Goal: Task Accomplishment & Management: Manage account settings

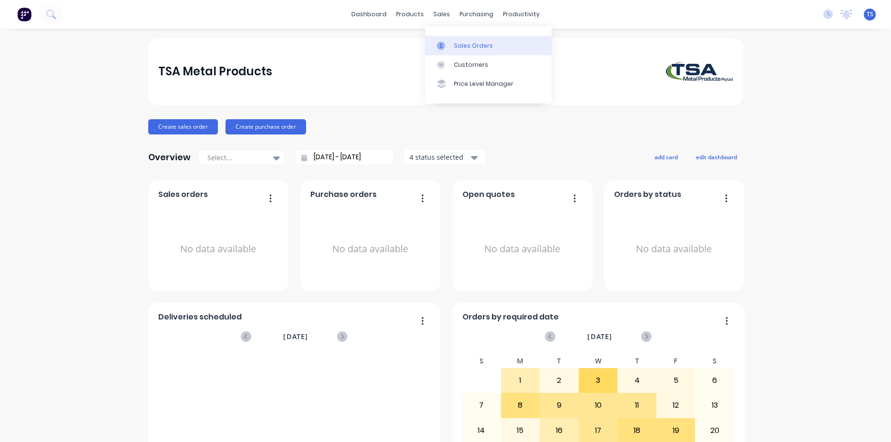
click at [467, 41] on link "Sales Orders" at bounding box center [488, 45] width 126 height 19
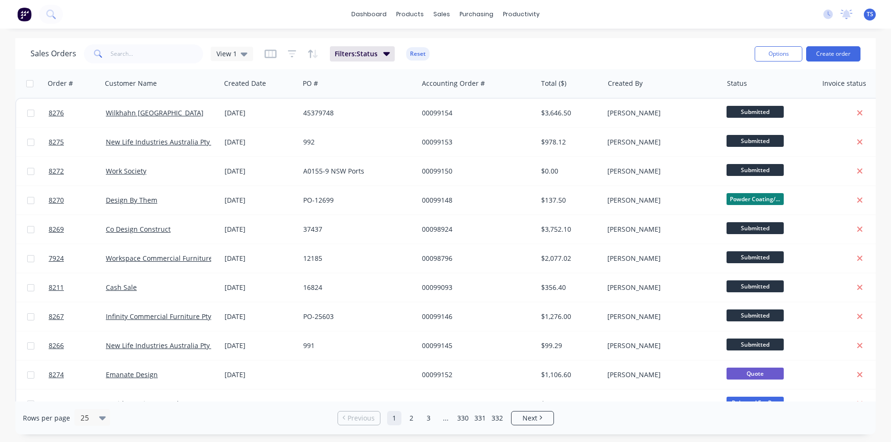
click at [97, 57] on icon at bounding box center [98, 54] width 9 height 9
click at [151, 50] on input "text" at bounding box center [157, 53] width 93 height 19
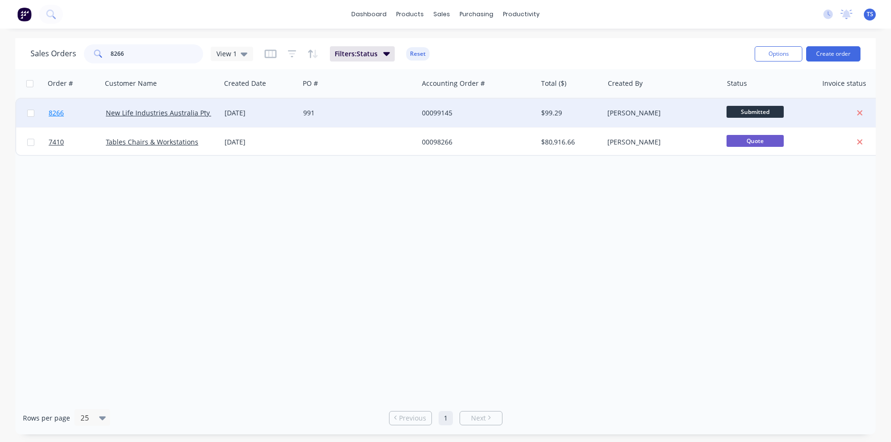
type input "8266"
click at [92, 113] on link "8266" at bounding box center [77, 113] width 57 height 29
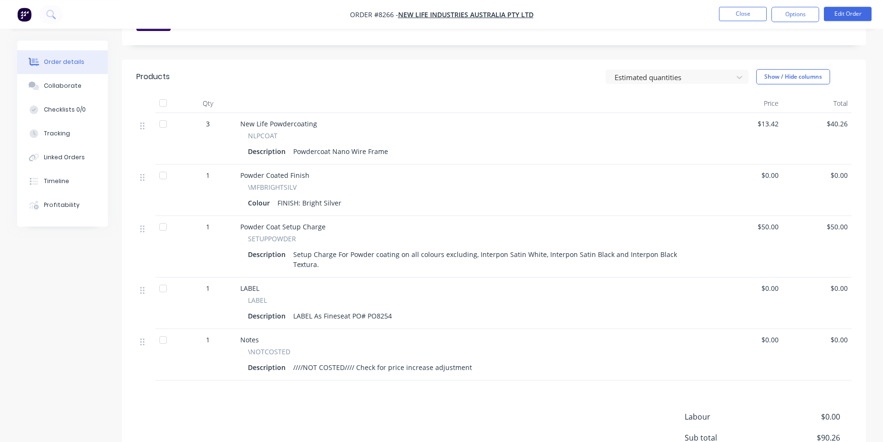
scroll to position [340, 0]
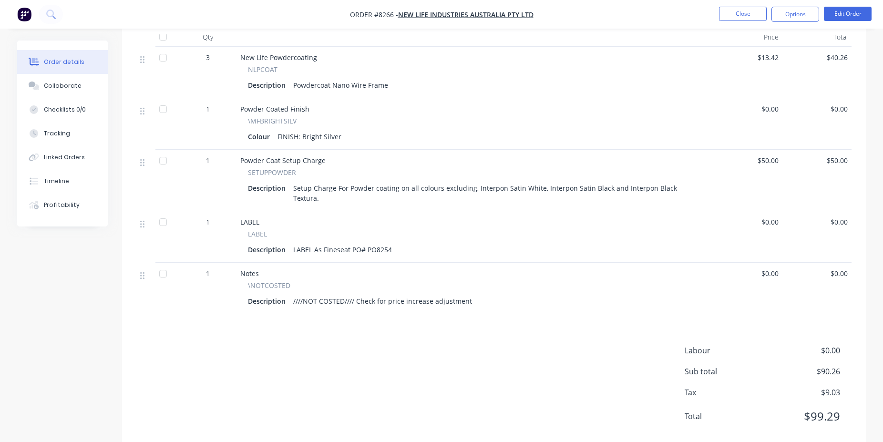
click at [460, 383] on div "Labour $0.00 Sub total $90.26 Tax $9.03 Total $99.29" at bounding box center [493, 390] width 715 height 90
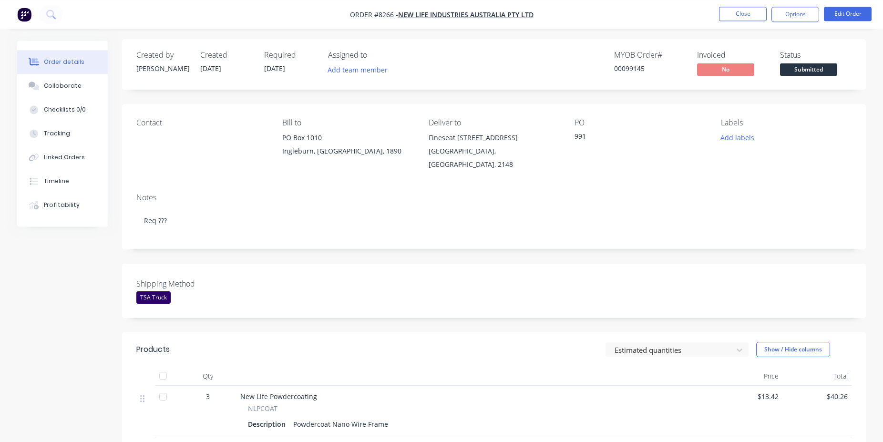
scroll to position [0, 0]
click at [813, 77] on button "Submitted" at bounding box center [808, 72] width 57 height 14
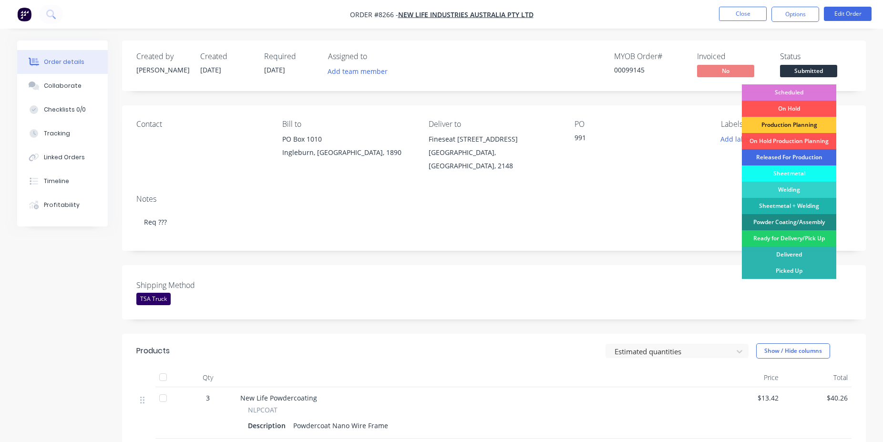
click at [792, 156] on div "Released For Production" at bounding box center [789, 157] width 94 height 16
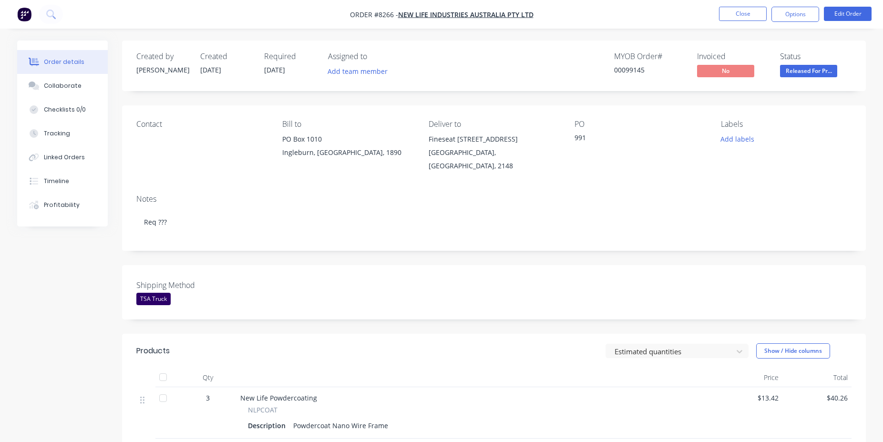
click at [641, 68] on div "00099145" at bounding box center [650, 70] width 72 height 10
copy div "00099145"
click at [727, 13] on button "Close" at bounding box center [743, 14] width 48 height 14
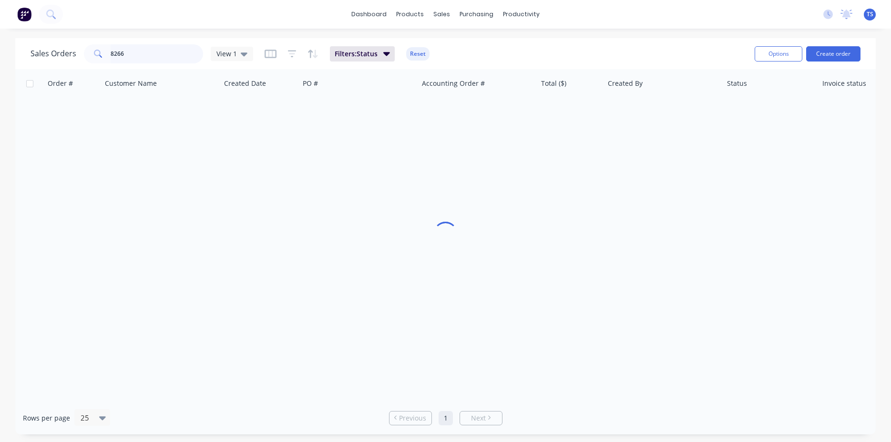
click at [154, 52] on input "8266" at bounding box center [157, 53] width 93 height 19
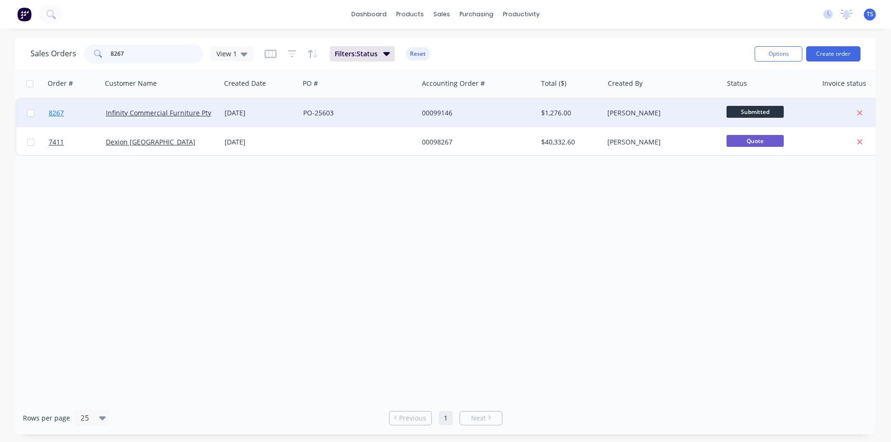
type input "8267"
click at [63, 118] on link "8267" at bounding box center [77, 113] width 57 height 29
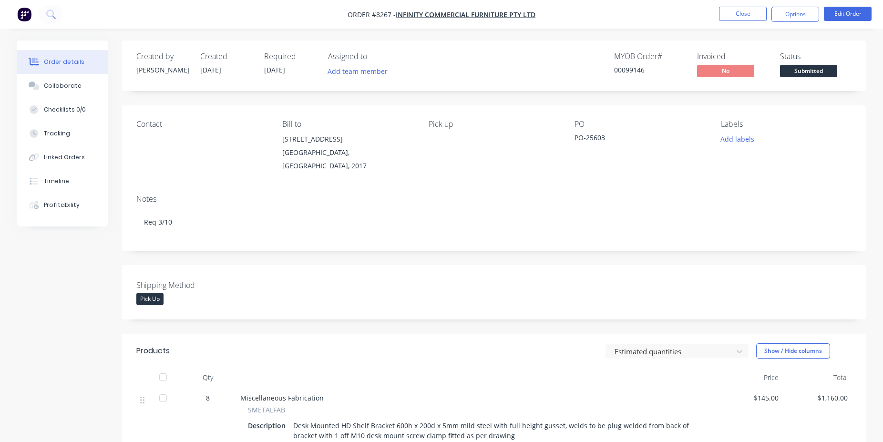
click at [819, 72] on span "Submitted" at bounding box center [808, 71] width 57 height 12
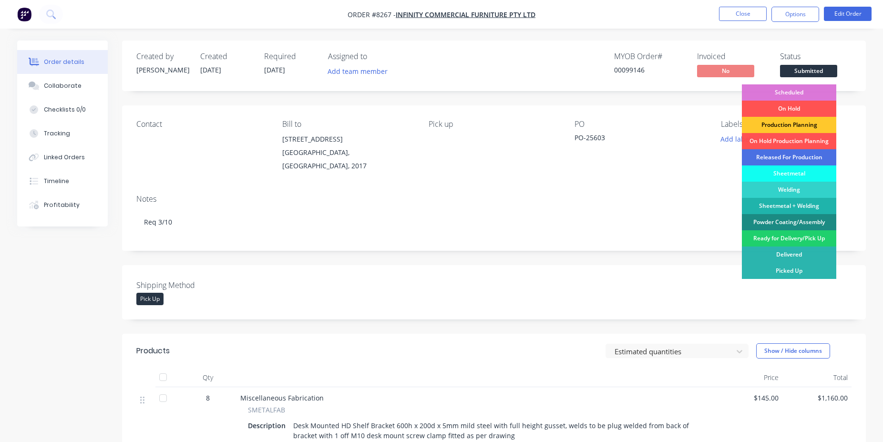
click at [785, 125] on div "Production Planning" at bounding box center [789, 125] width 94 height 16
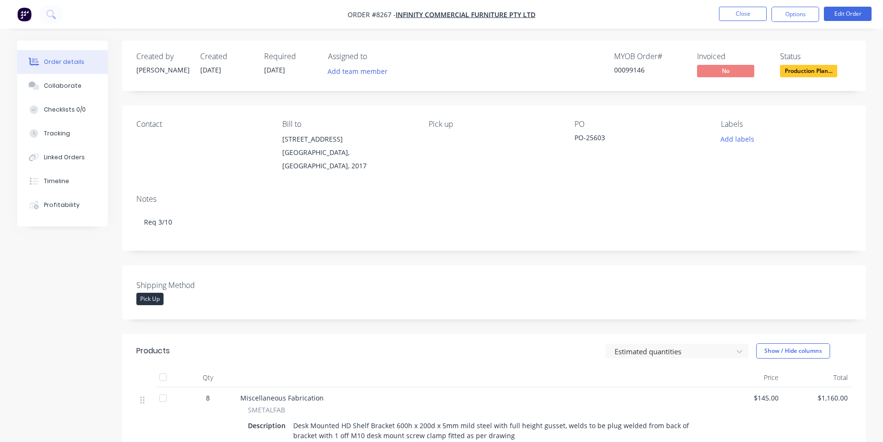
click at [640, 69] on div "00099146" at bounding box center [650, 70] width 72 height 10
copy div "00099146"
click at [749, 10] on button "Close" at bounding box center [743, 14] width 48 height 14
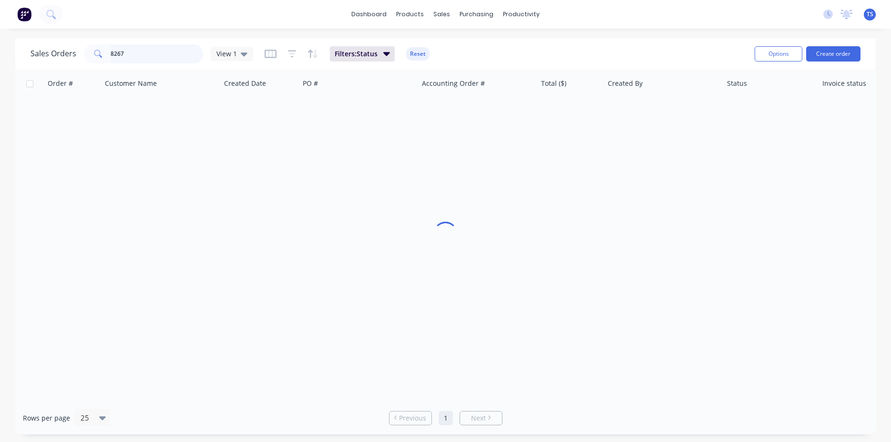
click at [152, 57] on input "8267" at bounding box center [157, 53] width 93 height 19
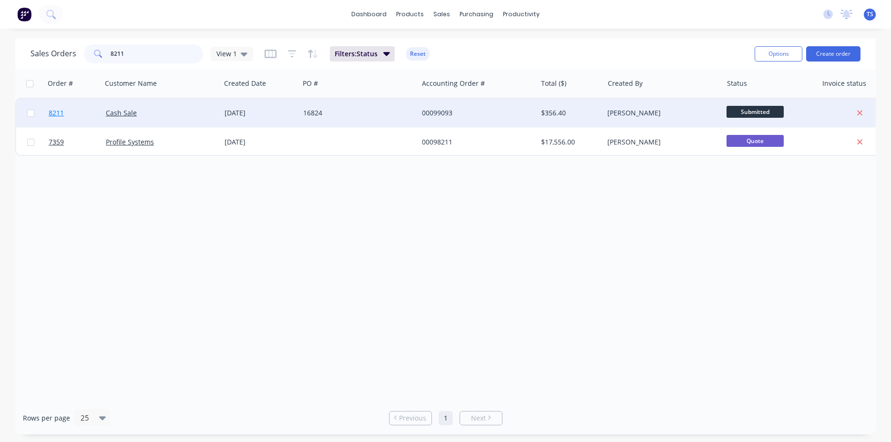
type input "8211"
click at [64, 120] on link "8211" at bounding box center [77, 113] width 57 height 29
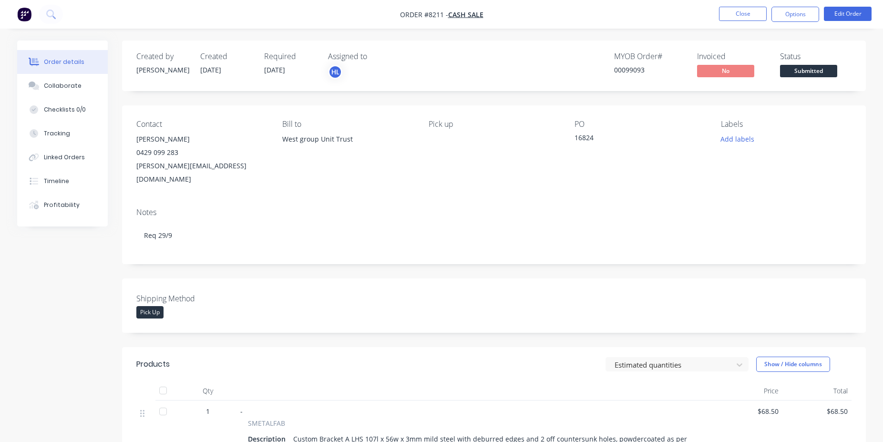
click at [819, 67] on span "Submitted" at bounding box center [808, 71] width 57 height 12
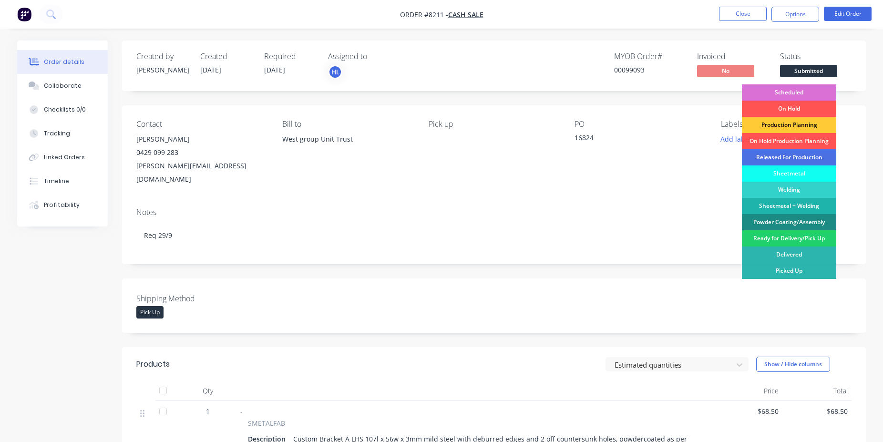
click at [788, 91] on div "Scheduled" at bounding box center [789, 92] width 94 height 16
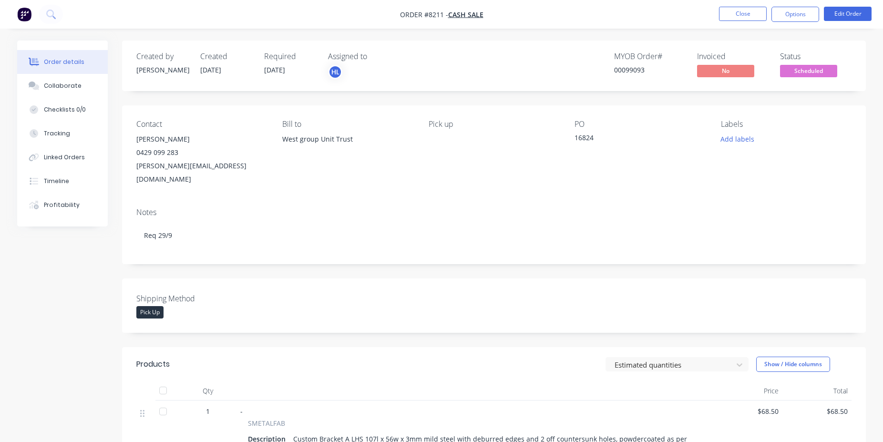
click at [632, 64] on div "MYOB Order # 00099093" at bounding box center [650, 66] width 72 height 28
copy div "00099093"
click at [732, 11] on button "Close" at bounding box center [743, 14] width 48 height 14
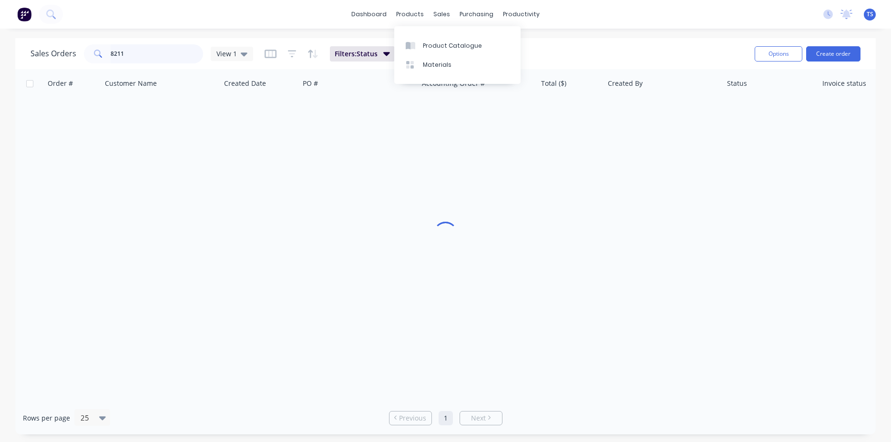
click at [147, 55] on input "8211" at bounding box center [157, 53] width 93 height 19
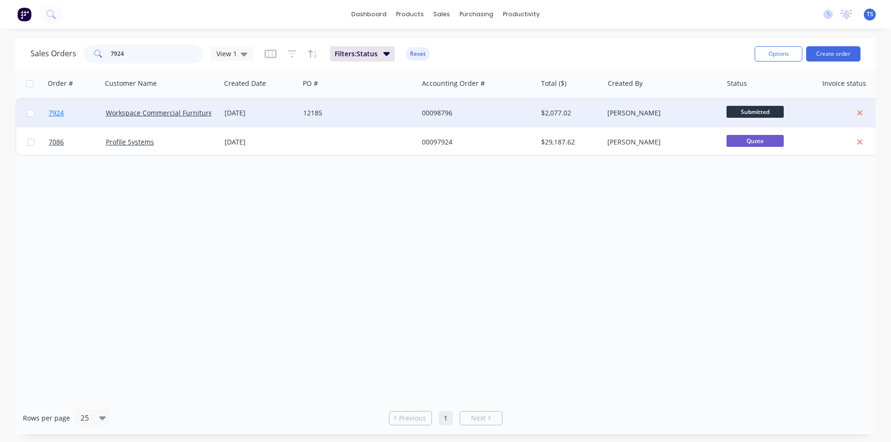
type input "7924"
click at [65, 109] on link "7924" at bounding box center [77, 113] width 57 height 29
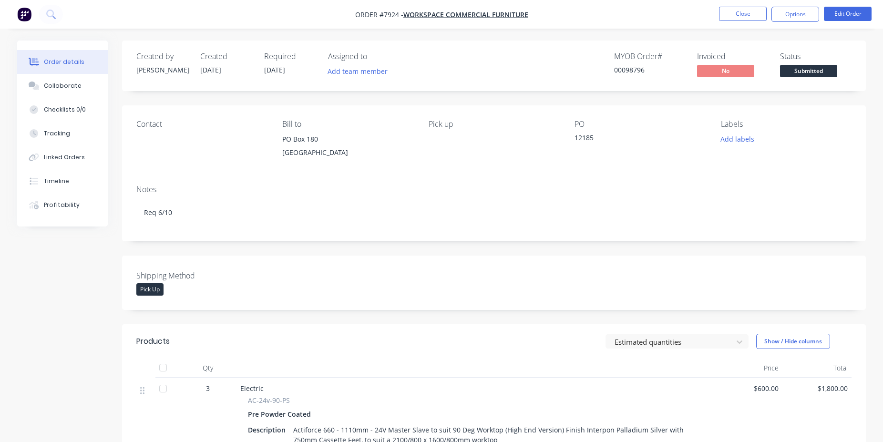
drag, startPoint x: 841, startPoint y: 73, endPoint x: 833, endPoint y: 74, distance: 8.1
click at [841, 73] on div "Status Submitted" at bounding box center [816, 66] width 72 height 28
click at [831, 74] on span "Submitted" at bounding box center [808, 71] width 57 height 12
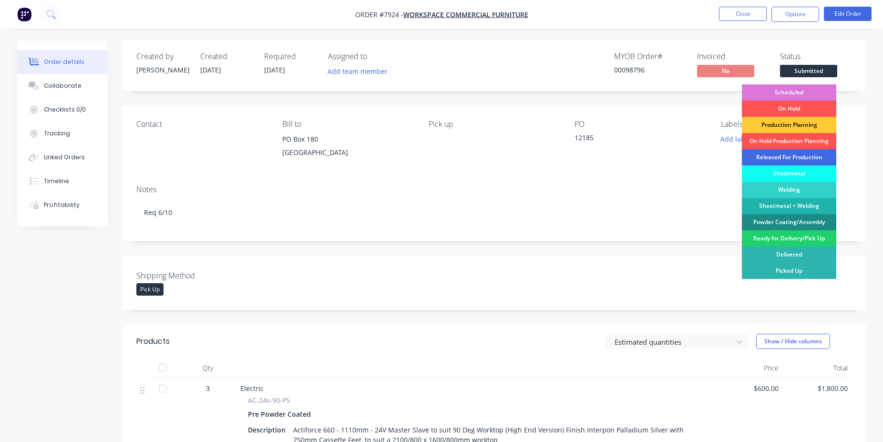
click at [799, 161] on div "Released For Production" at bounding box center [789, 157] width 94 height 16
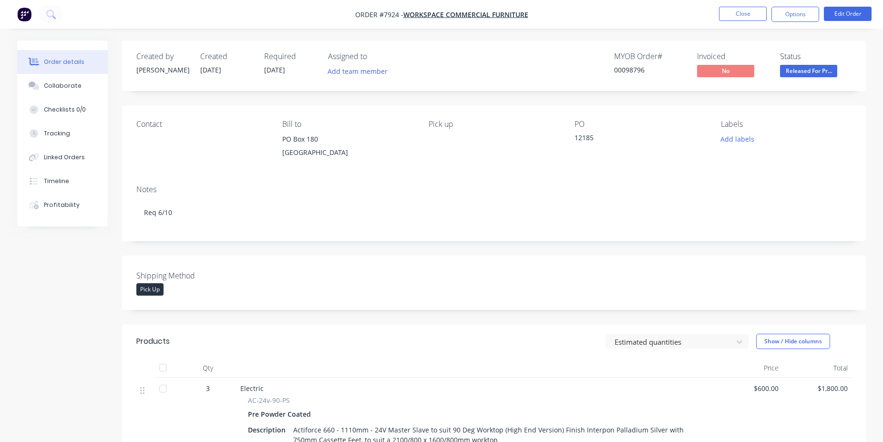
click at [629, 74] on div "00098796" at bounding box center [650, 70] width 72 height 10
copy div "00098796"
click at [738, 15] on button "Close" at bounding box center [743, 14] width 48 height 14
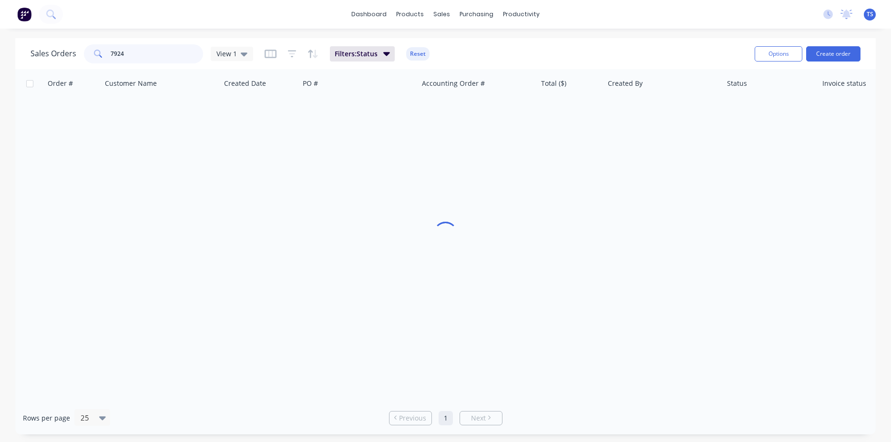
click at [166, 54] on input "7924" at bounding box center [157, 53] width 93 height 19
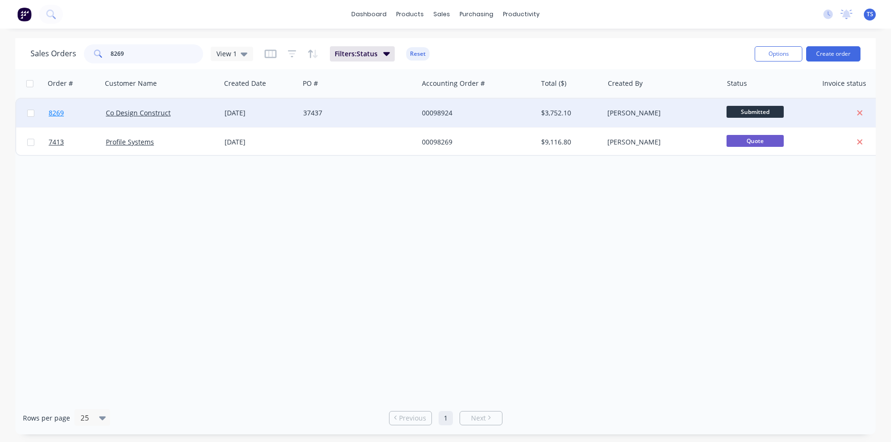
type input "8269"
click at [73, 109] on link "8269" at bounding box center [77, 113] width 57 height 29
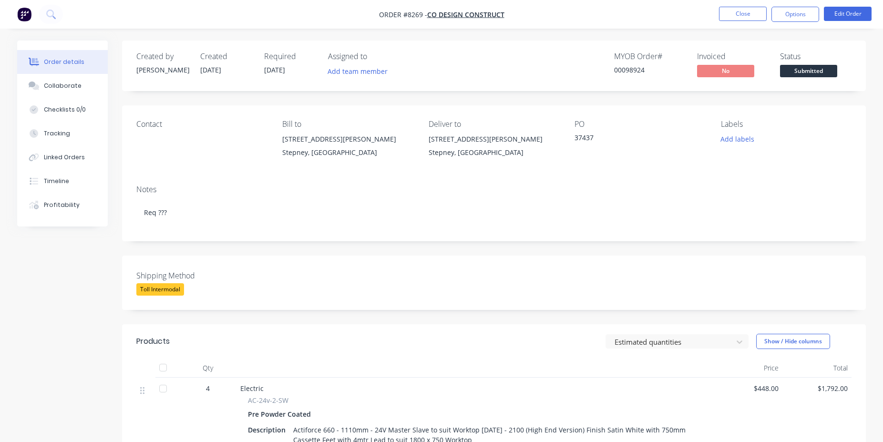
click at [811, 72] on span "Submitted" at bounding box center [808, 71] width 57 height 12
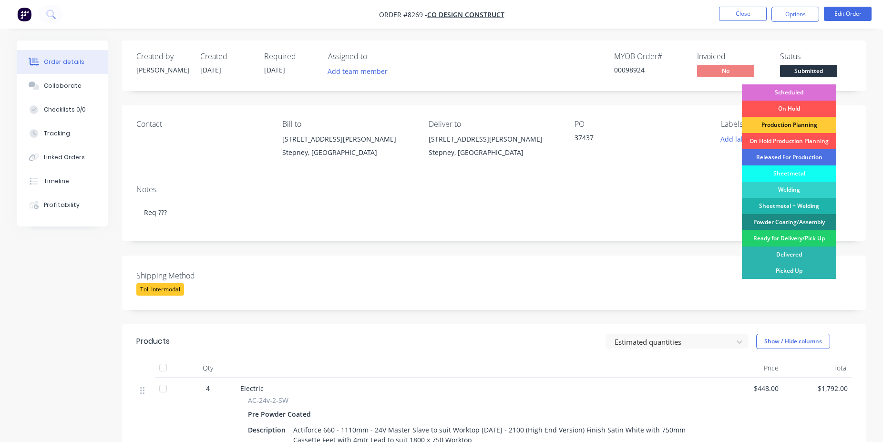
click at [794, 94] on div "Scheduled" at bounding box center [789, 92] width 94 height 16
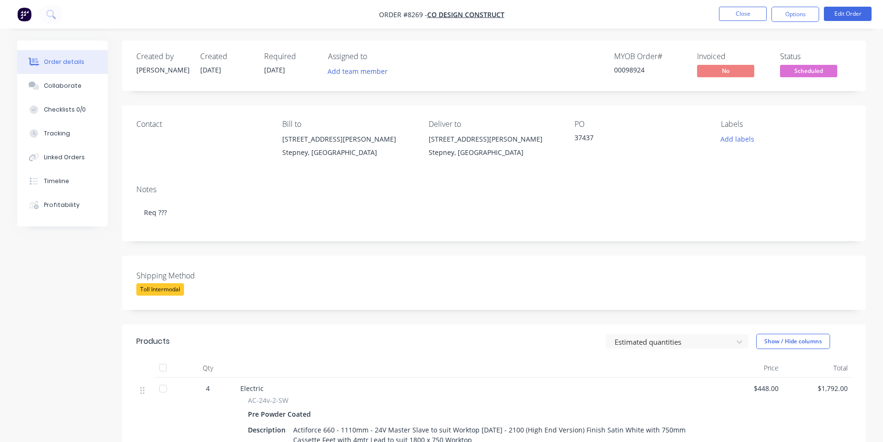
click at [611, 68] on div "MYOB Order # 00098924 Invoiced No Status Scheduled" at bounding box center [637, 66] width 428 height 28
click at [622, 68] on div "00098924" at bounding box center [650, 70] width 72 height 10
copy div "00098924"
click at [749, 14] on button "Close" at bounding box center [743, 14] width 48 height 14
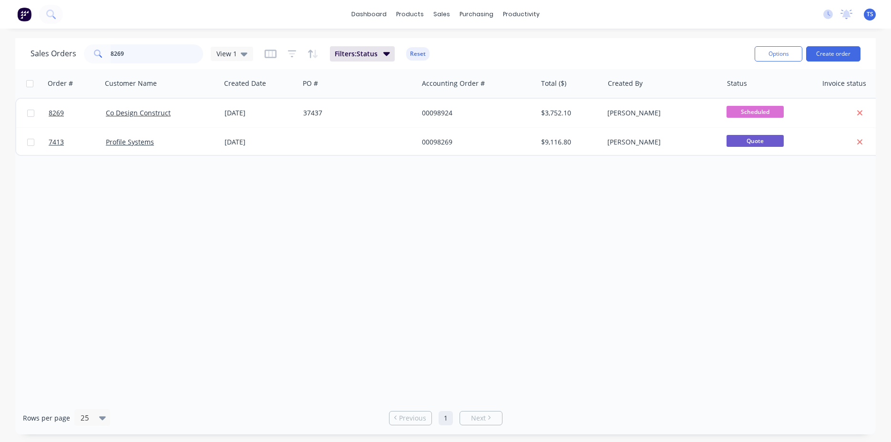
click at [127, 59] on input "8269" at bounding box center [157, 53] width 93 height 19
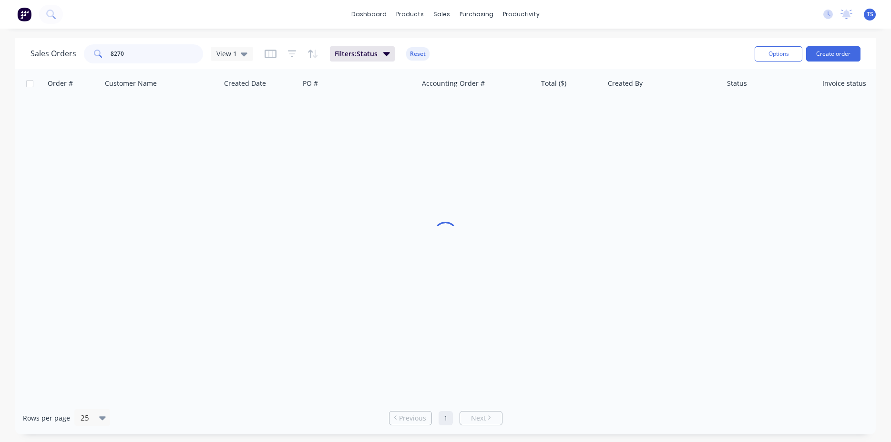
type input "8270"
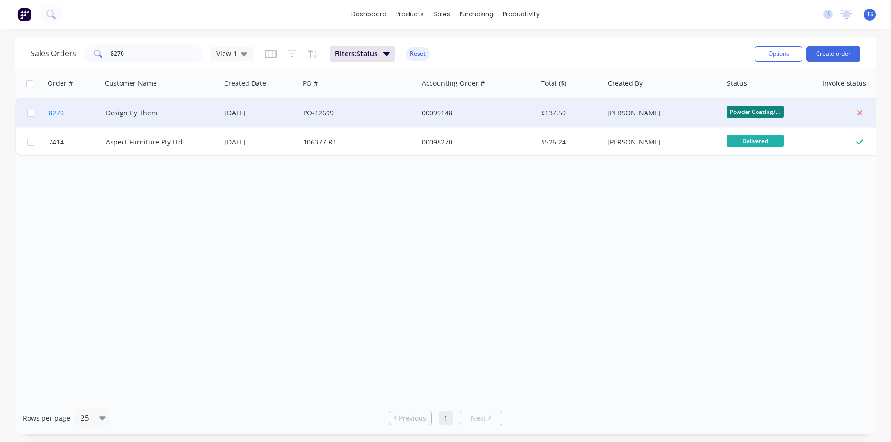
click at [58, 112] on span "8270" at bounding box center [56, 113] width 15 height 10
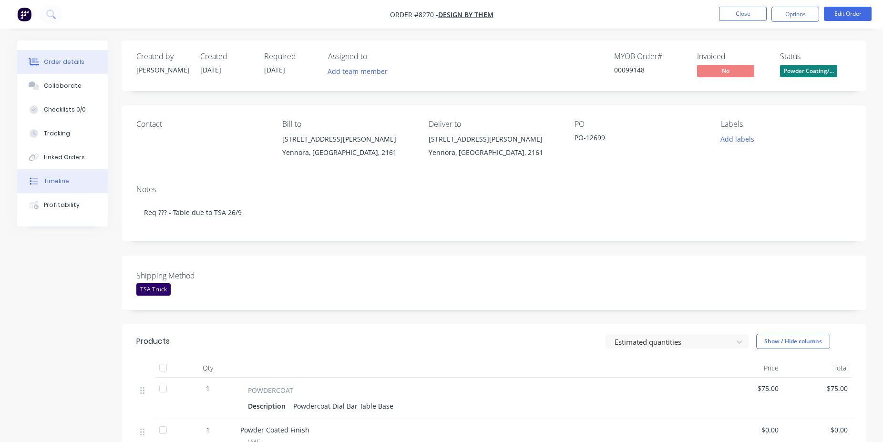
click at [73, 185] on button "Timeline" at bounding box center [62, 181] width 91 height 24
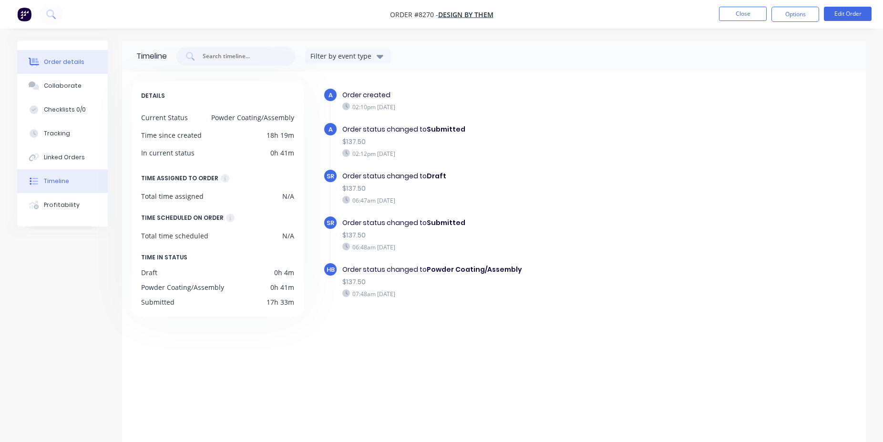
click at [61, 67] on button "Order details" at bounding box center [62, 62] width 91 height 24
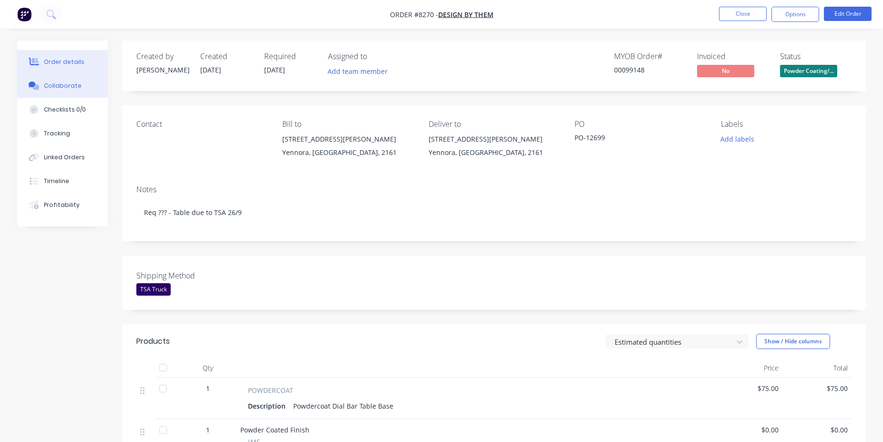
click at [90, 86] on button "Collaborate" at bounding box center [62, 86] width 91 height 24
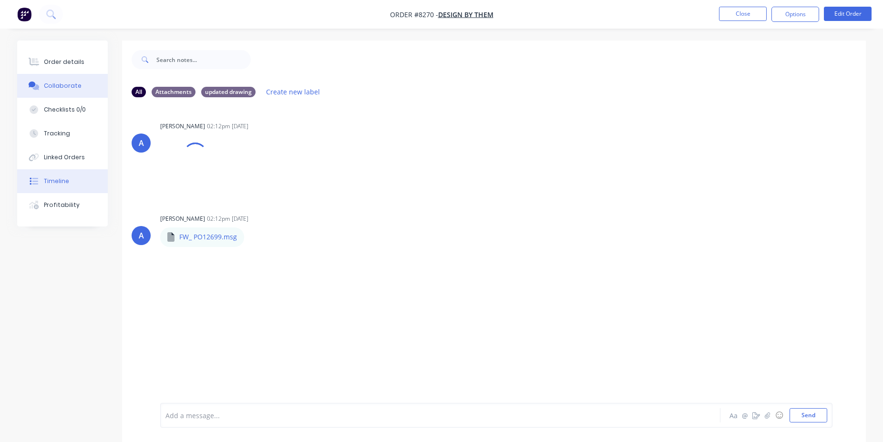
click at [92, 184] on button "Timeline" at bounding box center [62, 181] width 91 height 24
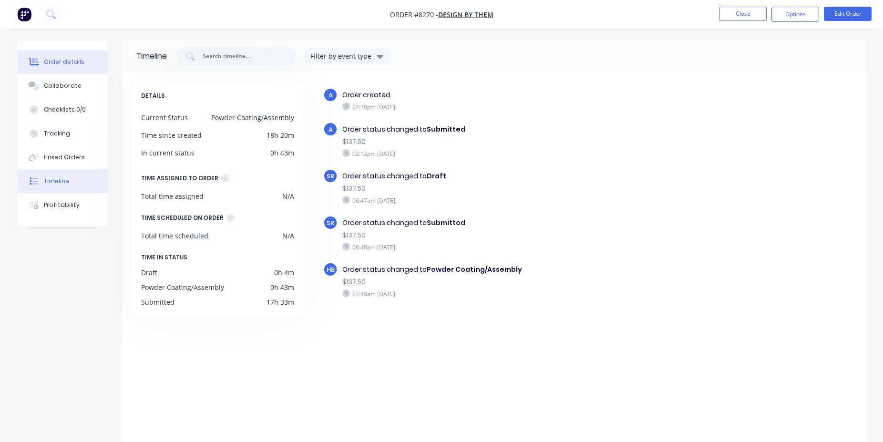
click at [66, 68] on button "Order details" at bounding box center [62, 62] width 91 height 24
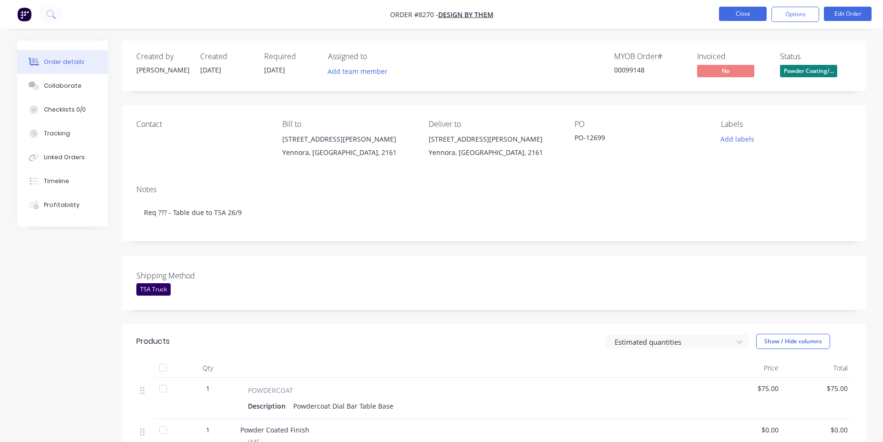
click at [728, 14] on button "Close" at bounding box center [743, 14] width 48 height 14
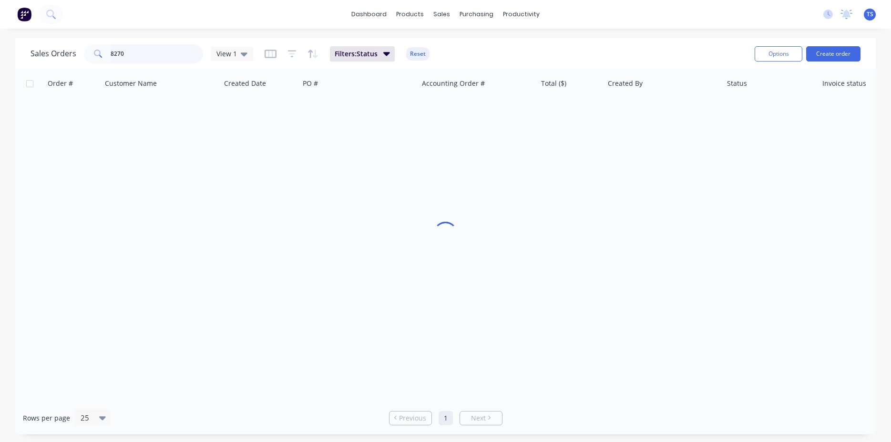
click at [162, 60] on input "8270" at bounding box center [157, 53] width 93 height 19
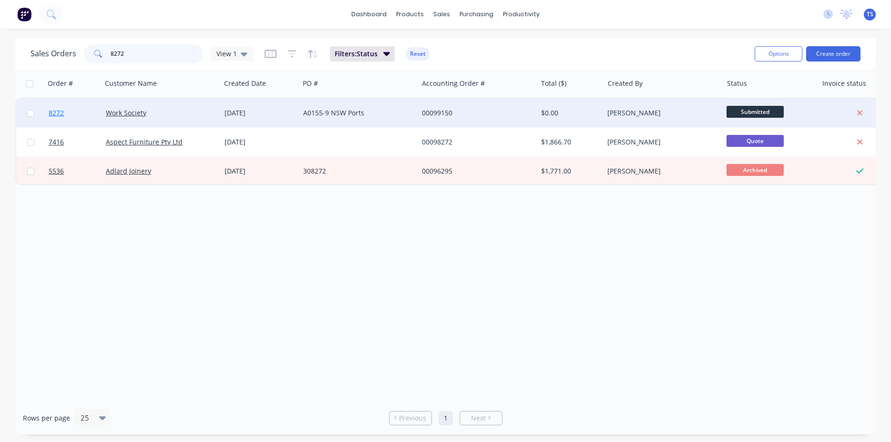
type input "8272"
click at [86, 114] on link "8272" at bounding box center [77, 113] width 57 height 29
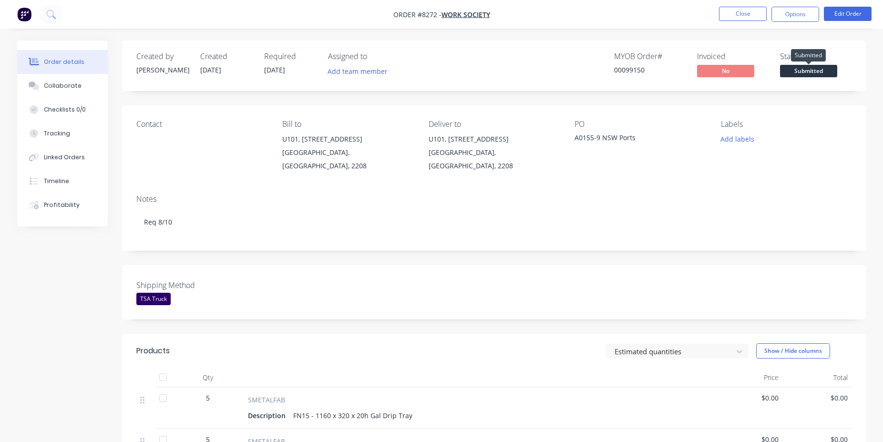
click at [822, 71] on span "Submitted" at bounding box center [808, 71] width 57 height 12
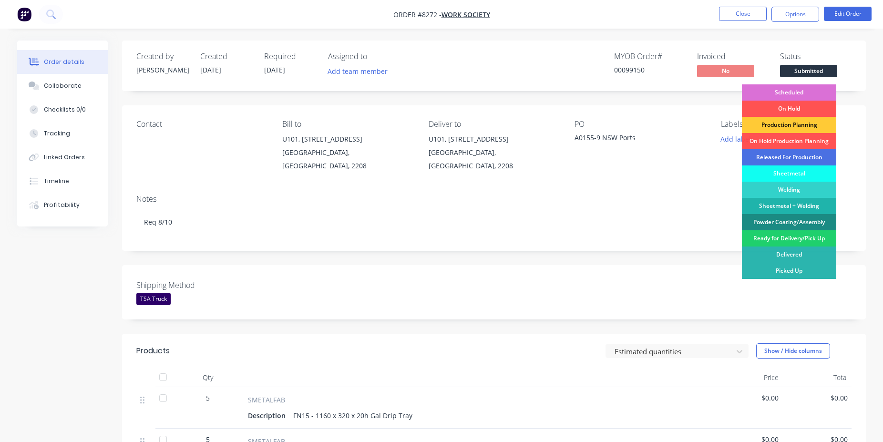
click at [807, 92] on div "Scheduled" at bounding box center [789, 92] width 94 height 16
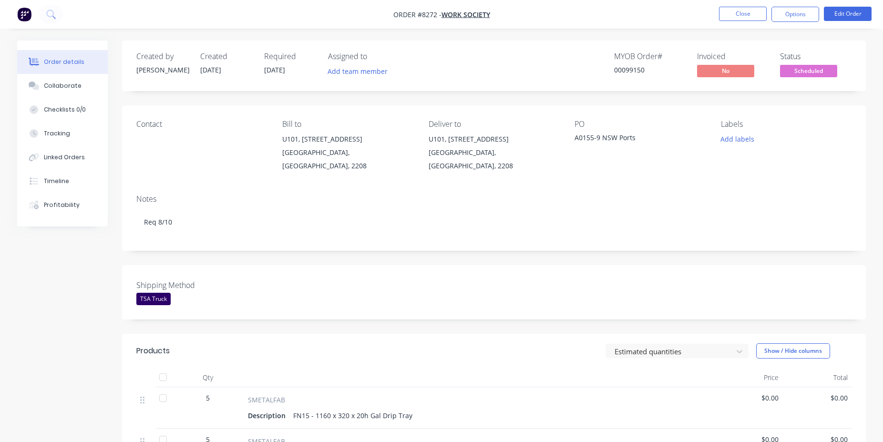
click at [630, 73] on div "00099150" at bounding box center [650, 70] width 72 height 10
copy div "00099150"
click at [742, 17] on button "Close" at bounding box center [743, 14] width 48 height 14
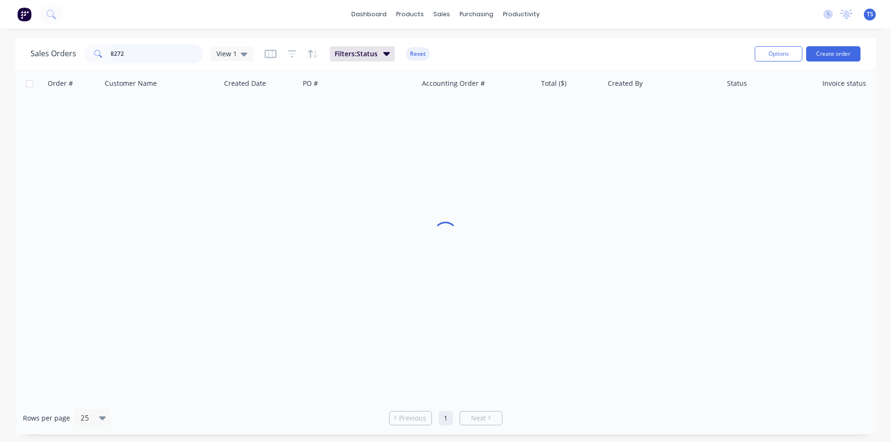
click at [187, 56] on input "8272" at bounding box center [157, 53] width 93 height 19
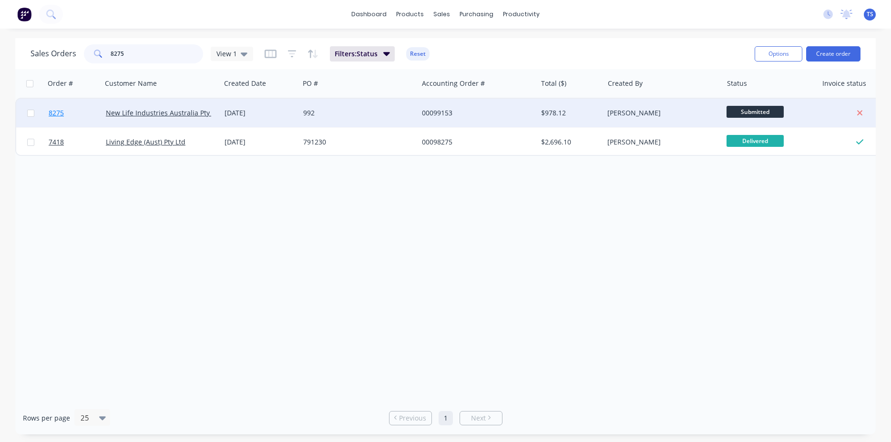
type input "8275"
click at [70, 119] on link "8275" at bounding box center [77, 113] width 57 height 29
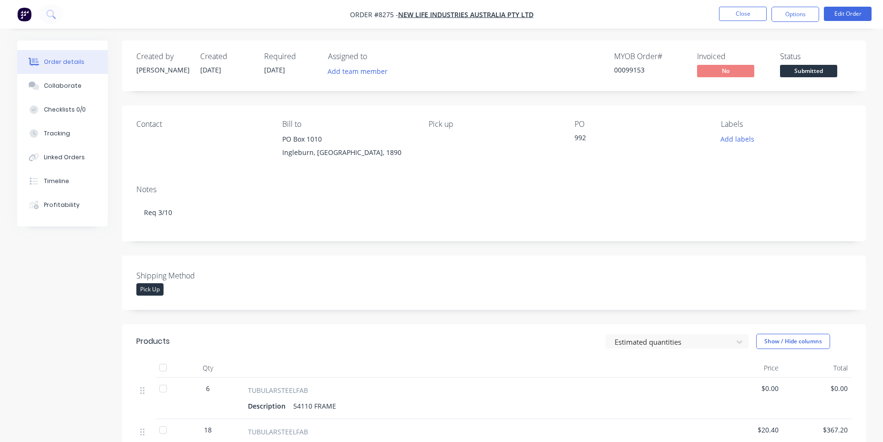
click at [817, 76] on span "Submitted" at bounding box center [808, 71] width 57 height 12
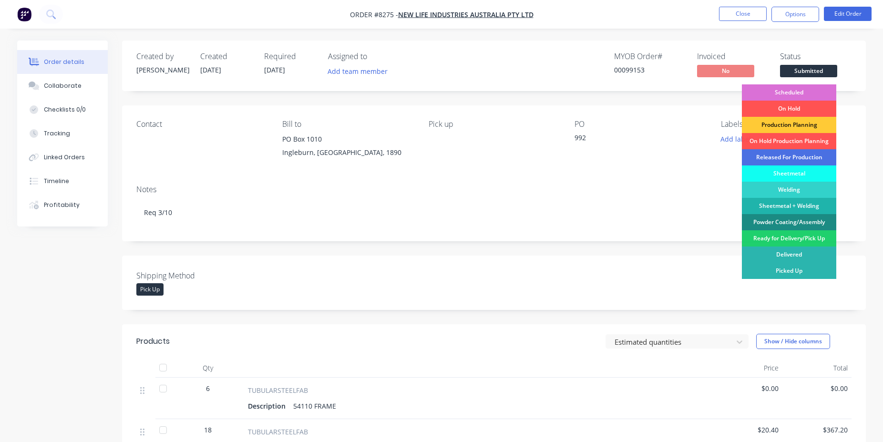
click at [804, 88] on div "Scheduled" at bounding box center [789, 92] width 94 height 16
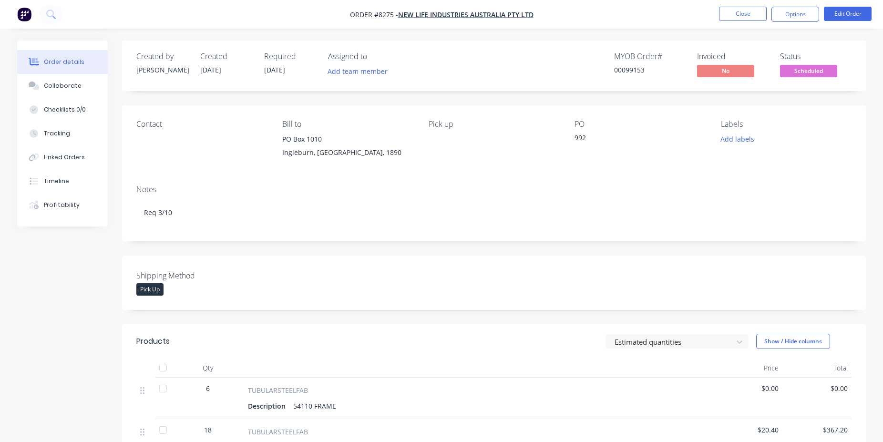
click at [637, 66] on div "00099153" at bounding box center [650, 70] width 72 height 10
copy div "00099153"
click at [731, 24] on nav "Order #8275 - New Life Industries Australia Pty Ltd Close Options Edit Order" at bounding box center [441, 14] width 883 height 29
click at [735, 21] on button "Close" at bounding box center [743, 14] width 48 height 14
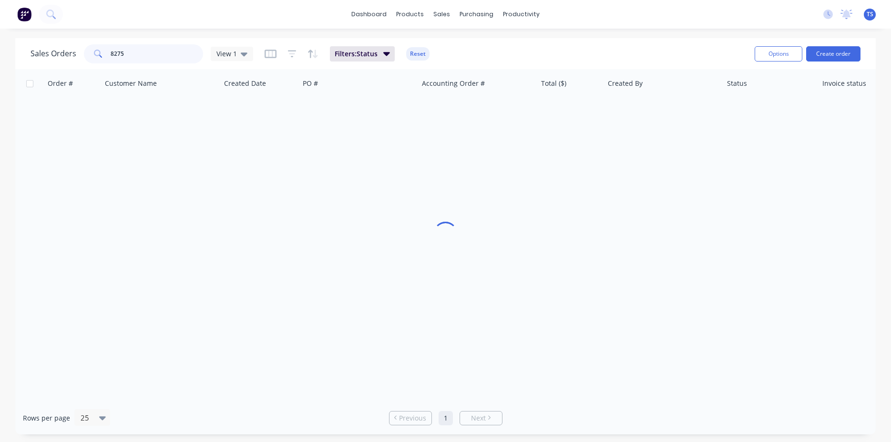
click at [160, 46] on input "8275" at bounding box center [157, 53] width 93 height 19
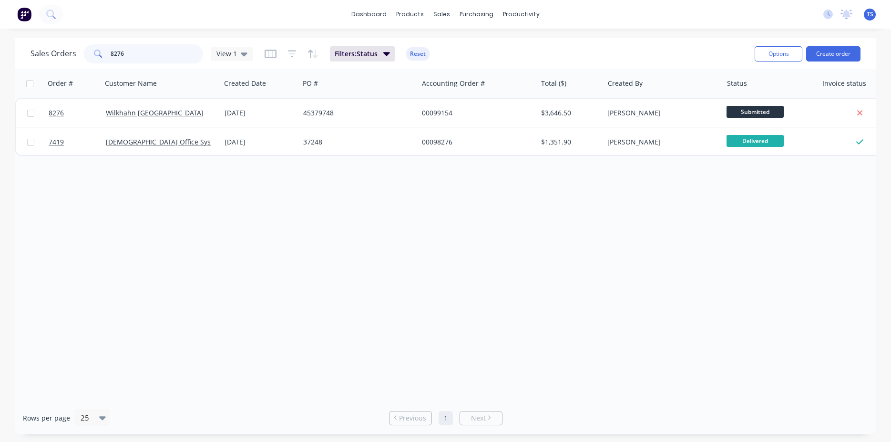
type input "8276"
click at [70, 116] on link "8276" at bounding box center [77, 113] width 57 height 29
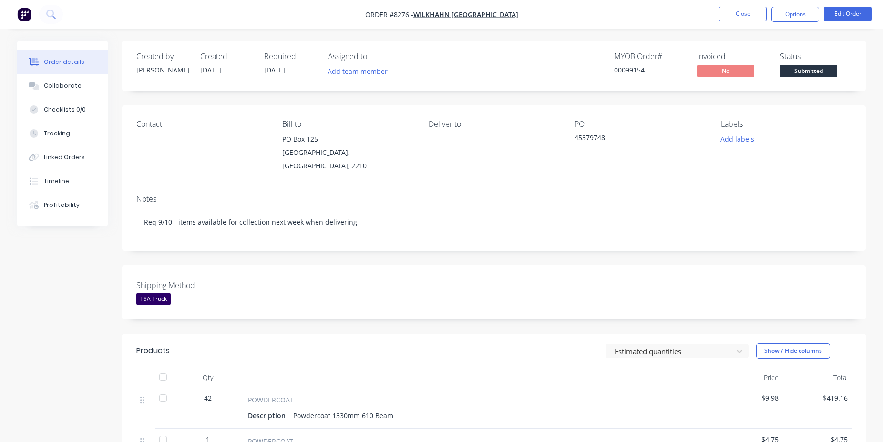
click at [814, 71] on span "Submitted" at bounding box center [808, 71] width 57 height 12
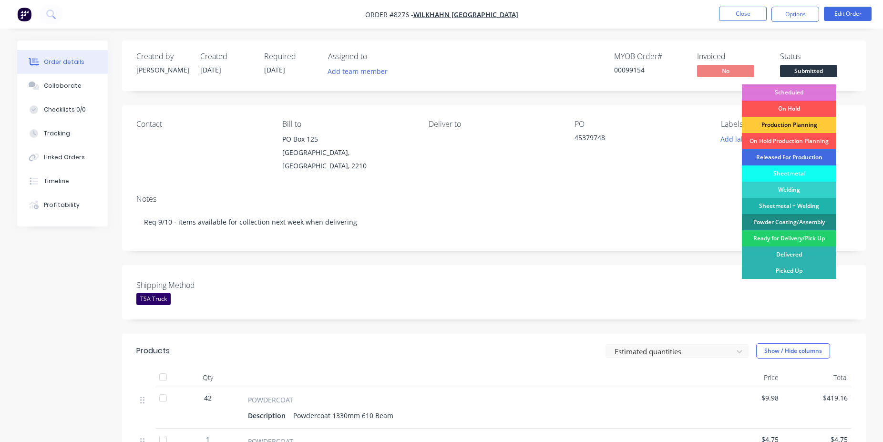
click at [796, 160] on div "Released For Production" at bounding box center [789, 157] width 94 height 16
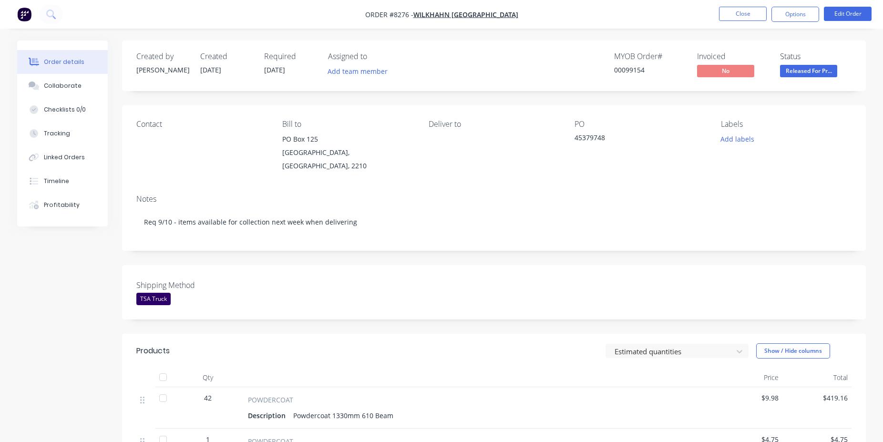
drag, startPoint x: 753, startPoint y: 25, endPoint x: 749, endPoint y: 19, distance: 7.7
click at [753, 25] on nav "Order #8276 - Wilkhahn Asia Pacific Close Options Edit Order" at bounding box center [441, 14] width 883 height 29
click at [749, 19] on button "Close" at bounding box center [743, 14] width 48 height 14
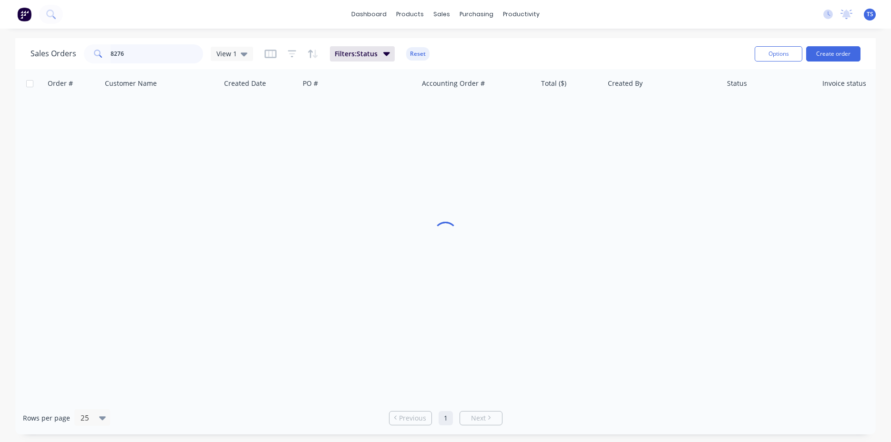
click at [165, 63] on input "8276" at bounding box center [157, 53] width 93 height 19
click at [166, 63] on input "8276" at bounding box center [157, 53] width 93 height 19
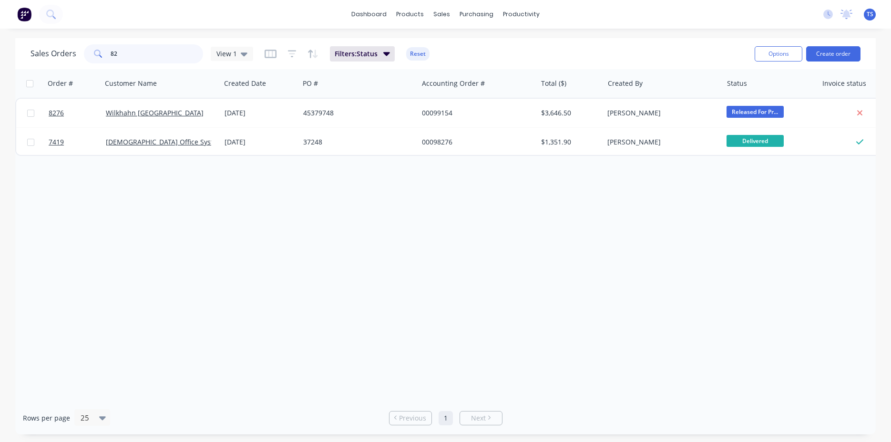
type input "8"
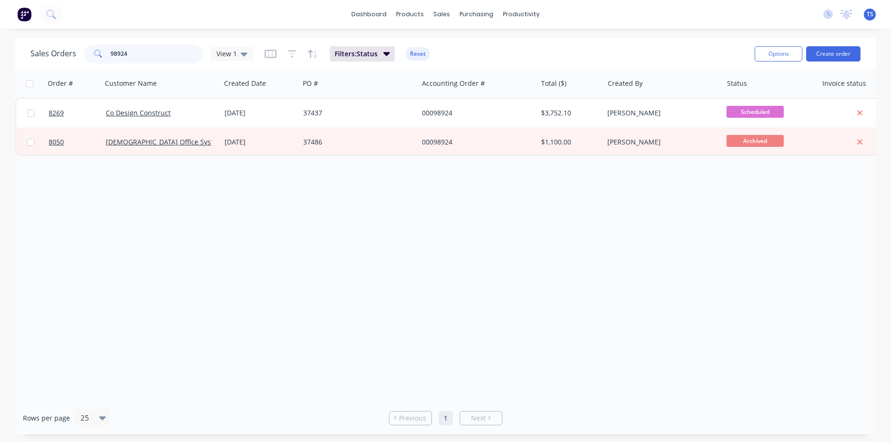
type input "98924"
click at [165, 63] on div "Sales Orders 98924 View 1 Filters: Status Reset" at bounding box center [389, 53] width 717 height 23
click at [163, 53] on input "98924" at bounding box center [157, 53] width 93 height 19
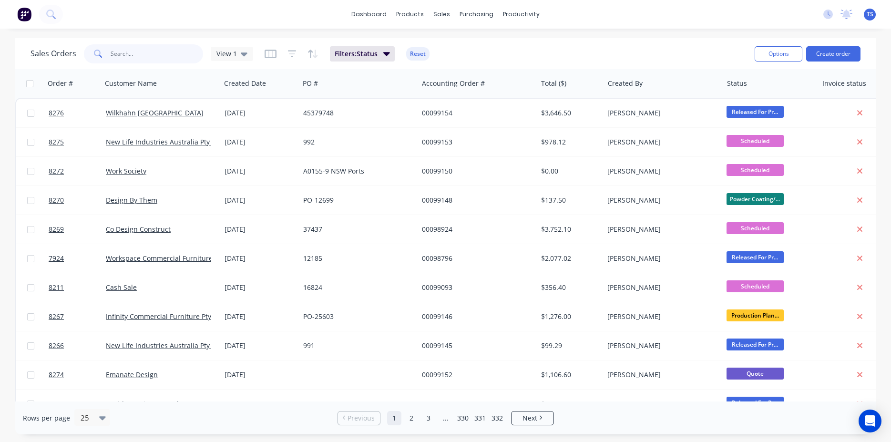
click at [154, 62] on input "text" at bounding box center [157, 53] width 93 height 19
click at [133, 59] on input "text" at bounding box center [157, 53] width 93 height 19
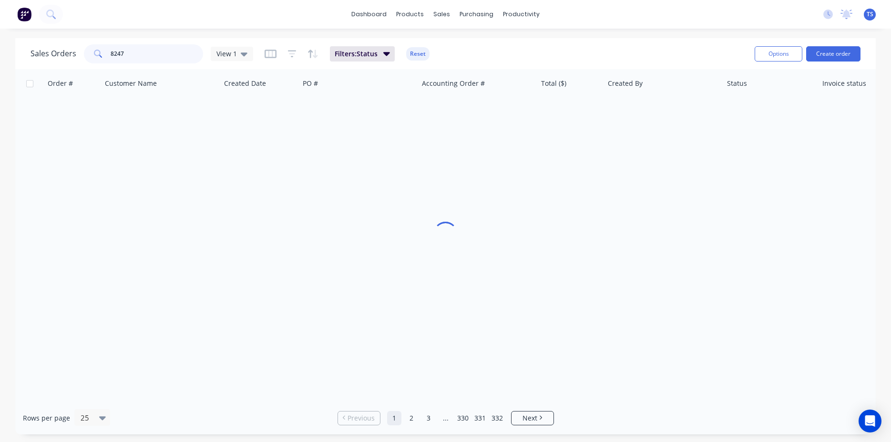
type input "8247"
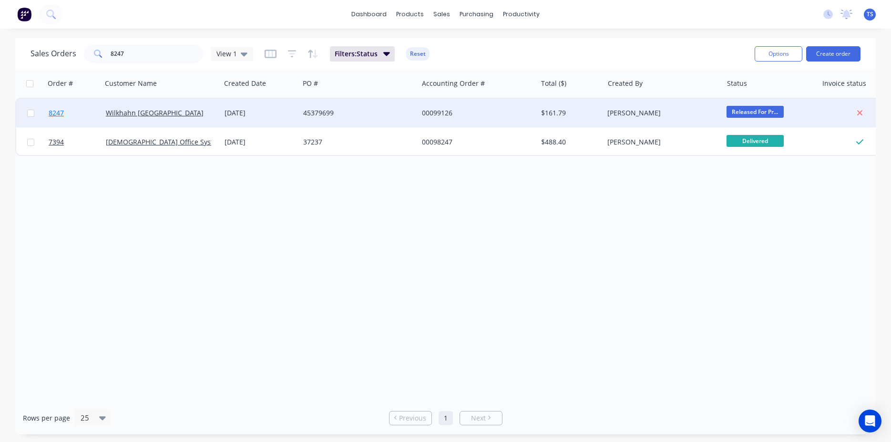
click at [75, 119] on link "8247" at bounding box center [77, 113] width 57 height 29
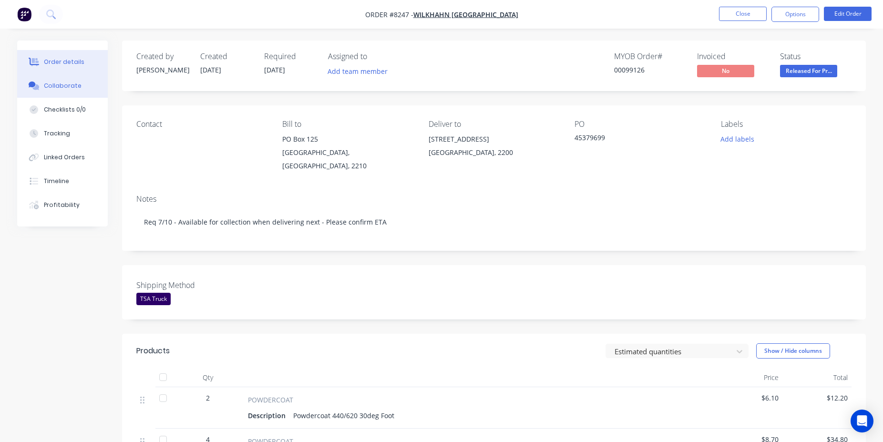
click at [72, 79] on button "Collaborate" at bounding box center [62, 86] width 91 height 24
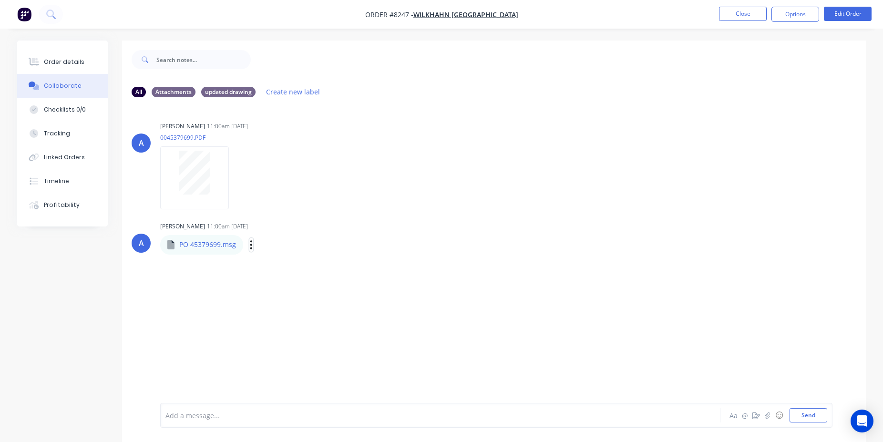
click at [252, 246] on button "button" at bounding box center [251, 245] width 4 height 14
click at [298, 268] on button "Download" at bounding box center [313, 269] width 107 height 21
click at [63, 75] on button "Collaborate" at bounding box center [62, 86] width 91 height 24
click at [70, 69] on button "Order details" at bounding box center [62, 62] width 91 height 24
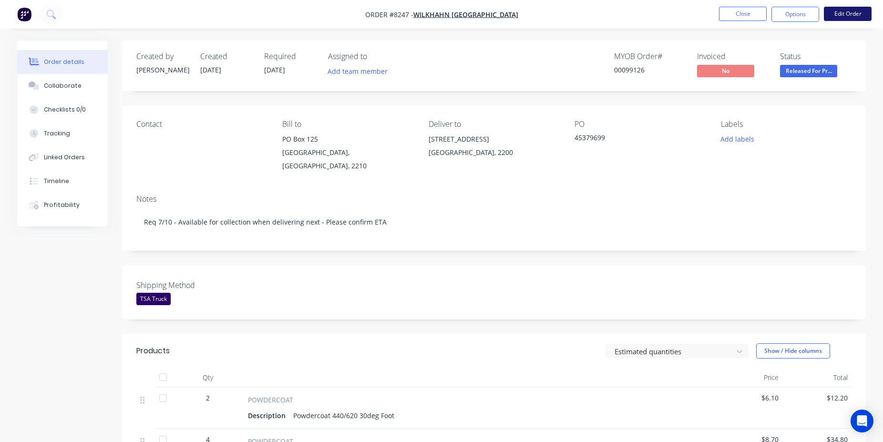
click at [837, 21] on button "Edit Order" at bounding box center [848, 14] width 48 height 14
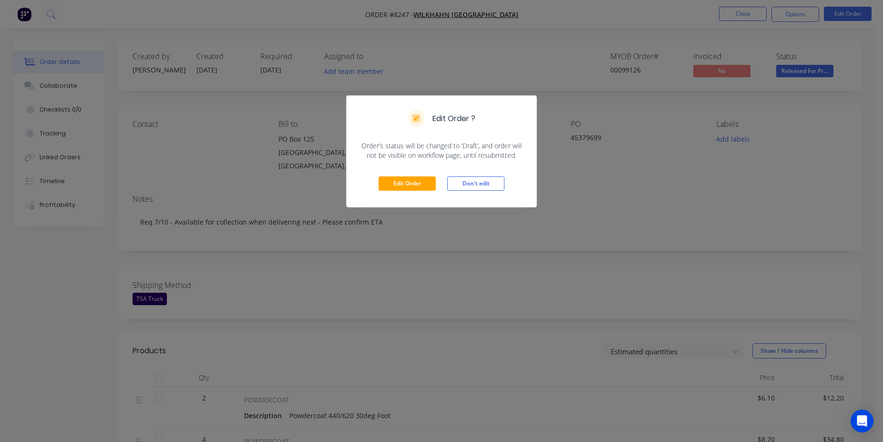
click at [421, 176] on div "Edit Order Don't edit" at bounding box center [442, 183] width 190 height 47
click at [422, 178] on button "Edit Order" at bounding box center [407, 183] width 57 height 14
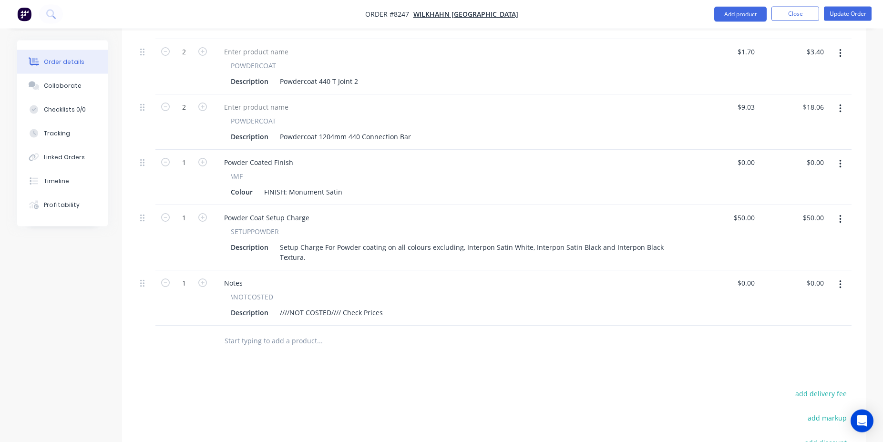
scroll to position [729, 0]
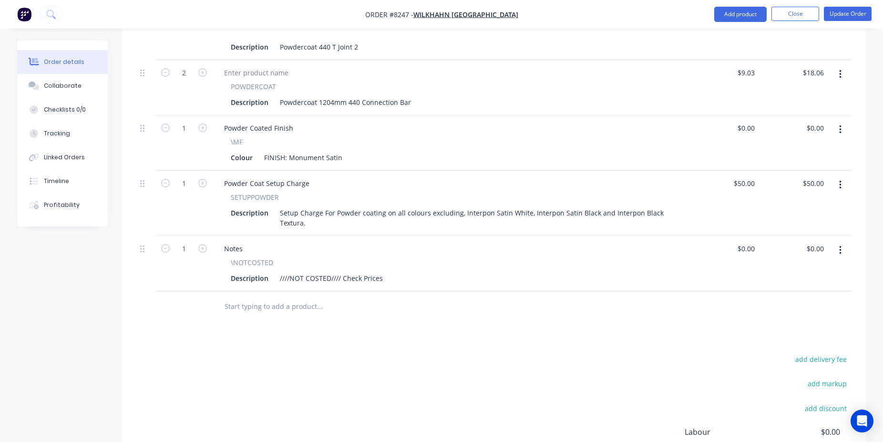
click at [287, 297] on input "text" at bounding box center [319, 306] width 191 height 19
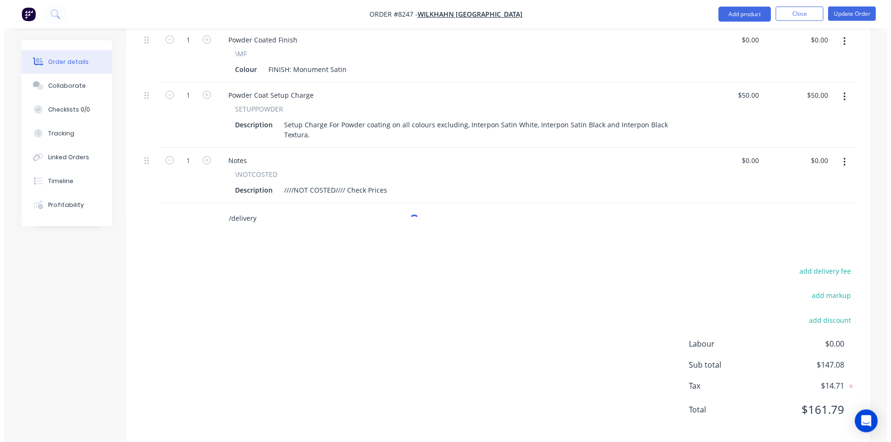
scroll to position [819, 0]
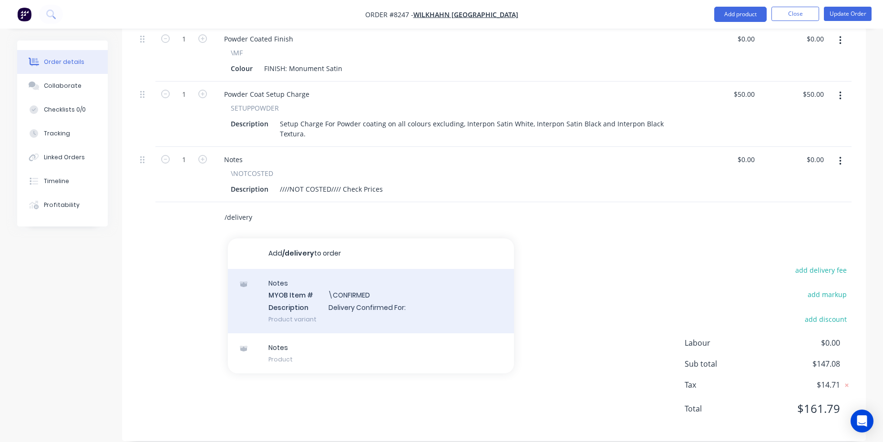
type input "/delivery"
click at [392, 272] on div "Notes MYOB Item # \CONFIRMED Description Delivery Confirmed For: Product variant" at bounding box center [371, 301] width 286 height 64
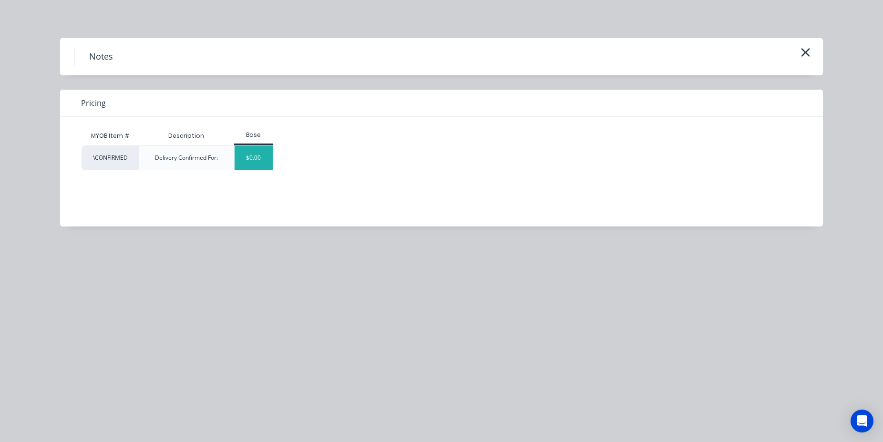
click at [258, 160] on div "$0.00" at bounding box center [254, 158] width 39 height 24
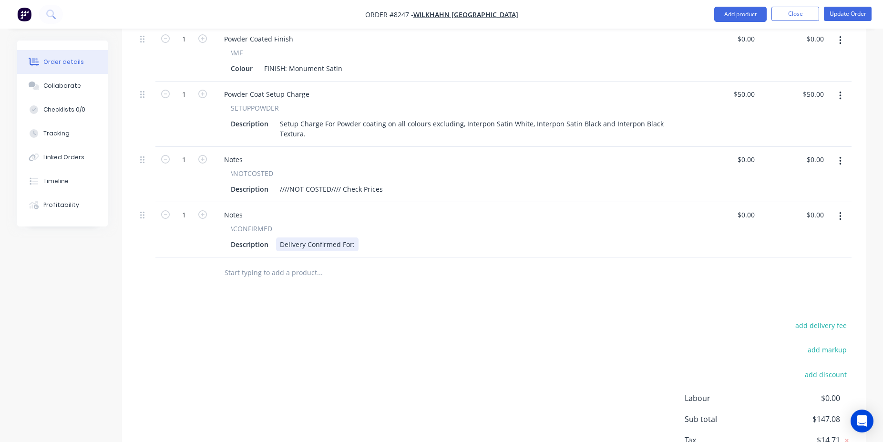
click at [351, 237] on div "Delivery Confirmed For:" at bounding box center [317, 244] width 82 height 14
click at [357, 237] on div "Delivery Confirmed For:" at bounding box center [317, 244] width 82 height 14
click at [841, 17] on button "Update Order" at bounding box center [848, 14] width 48 height 14
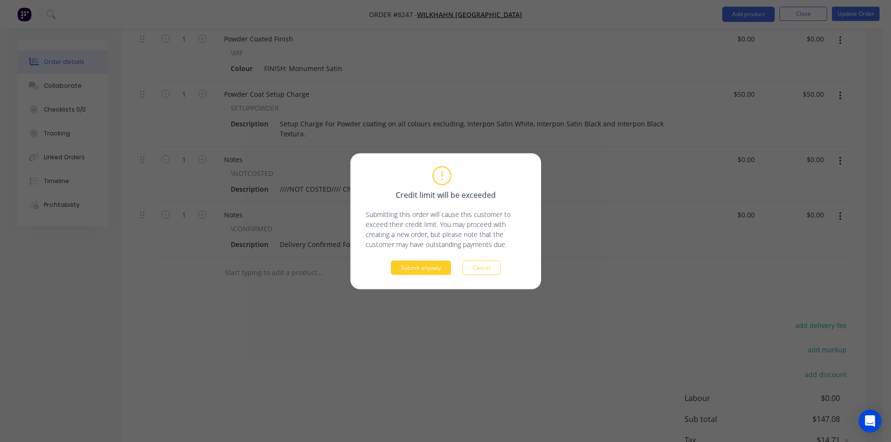
click at [420, 271] on button "Submit anyway" at bounding box center [421, 267] width 60 height 14
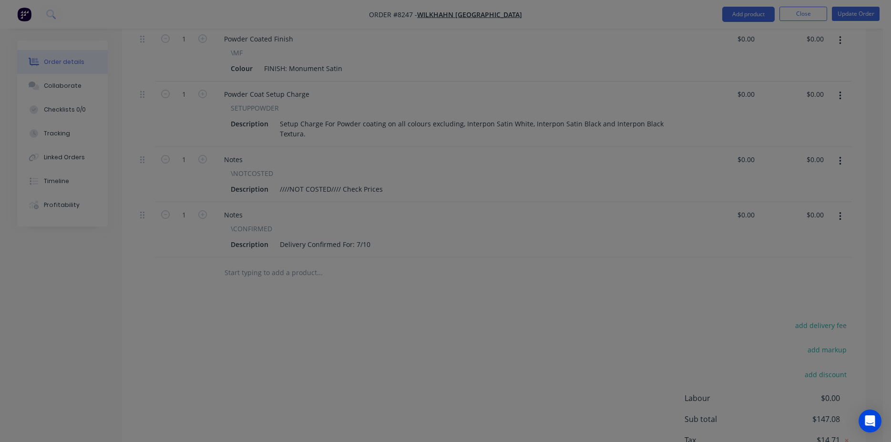
type input "$6.10"
type input "$12.20"
type input "$8.70"
type input "$34.80"
type input "$2.97"
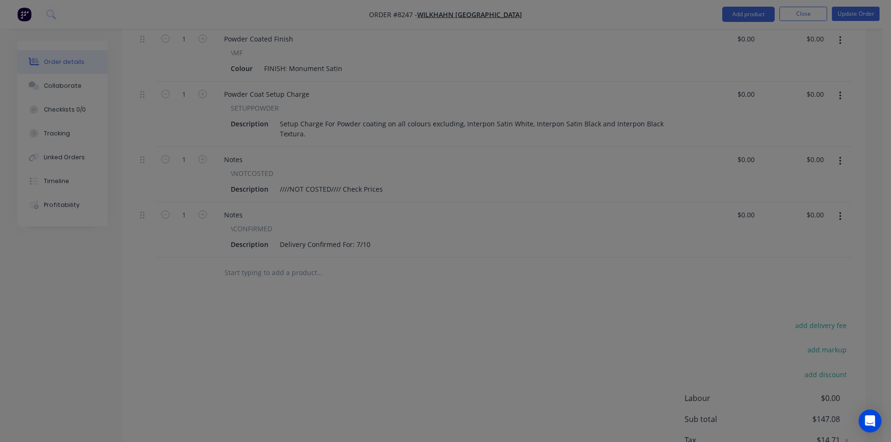
type input "$11.88"
type input "$1.55"
type input "$3.10"
type input "$2.36"
type input "$9.44"
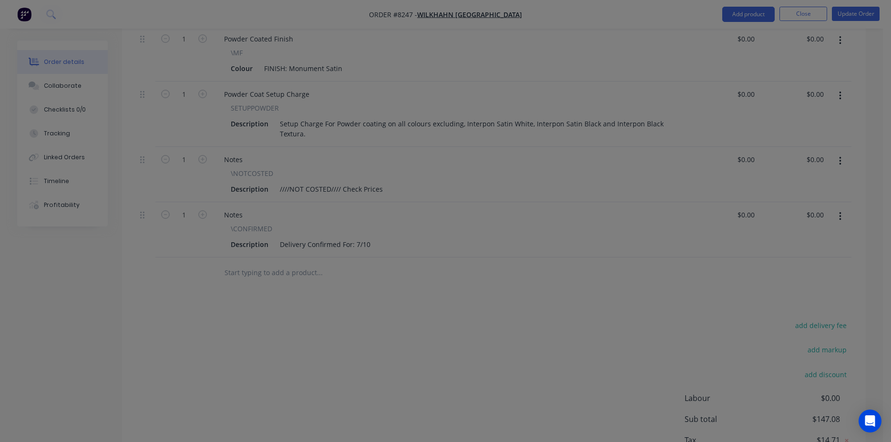
type input "$2.10"
type input "$4.20"
type input "$1.70"
type input "$3.40"
type input "$9.03"
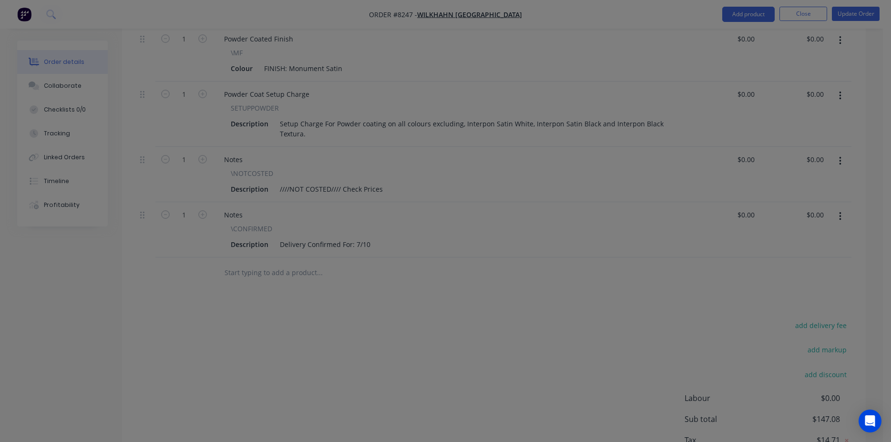
type input "$18.06"
type input "$50.00"
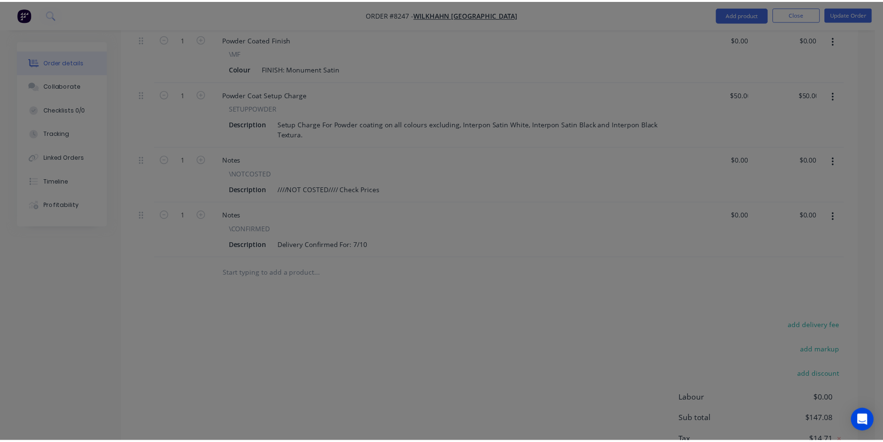
scroll to position [633, 0]
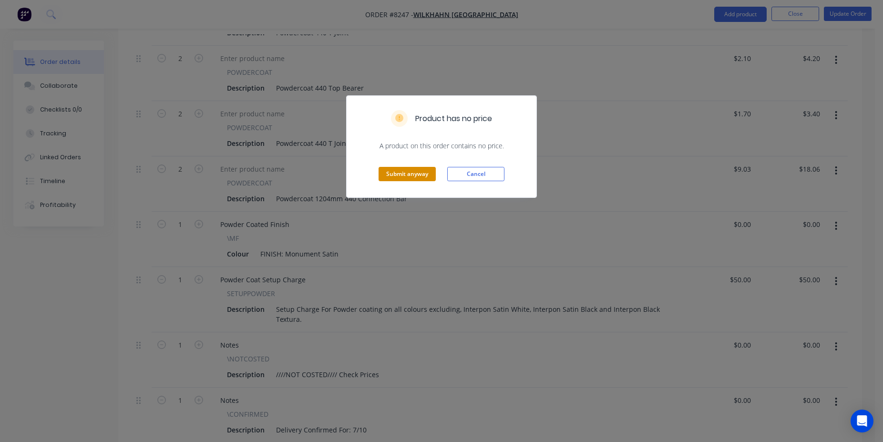
click at [416, 171] on button "Submit anyway" at bounding box center [407, 174] width 57 height 14
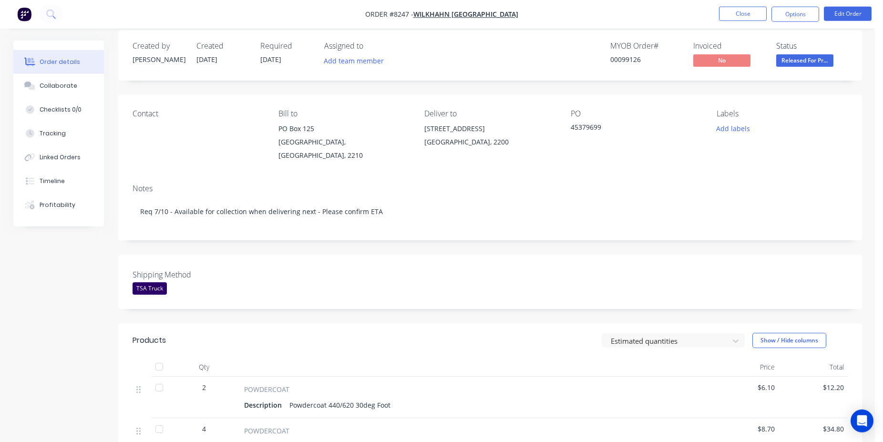
scroll to position [0, 0]
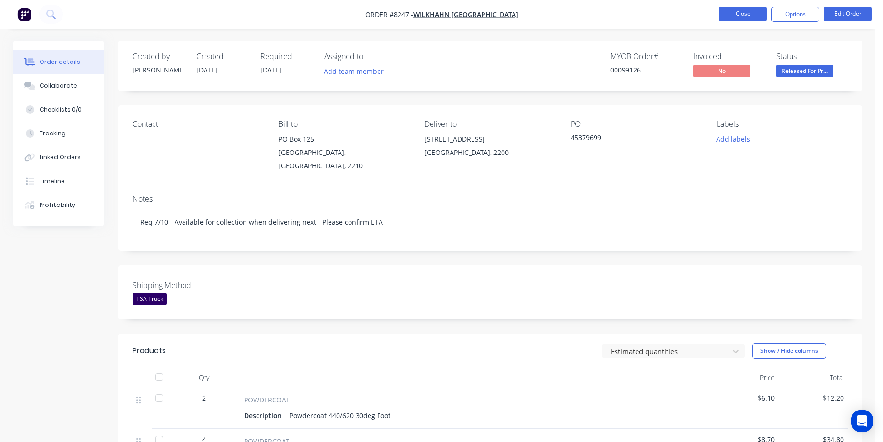
click at [744, 17] on button "Close" at bounding box center [743, 14] width 48 height 14
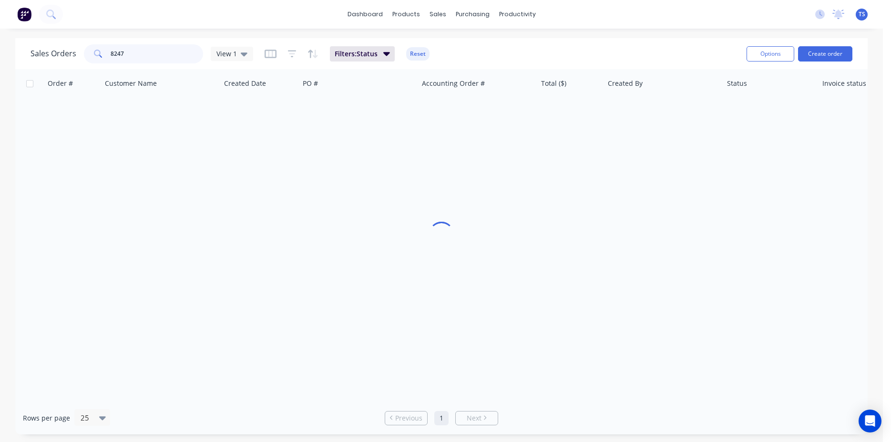
click at [165, 51] on input "8247" at bounding box center [157, 53] width 93 height 19
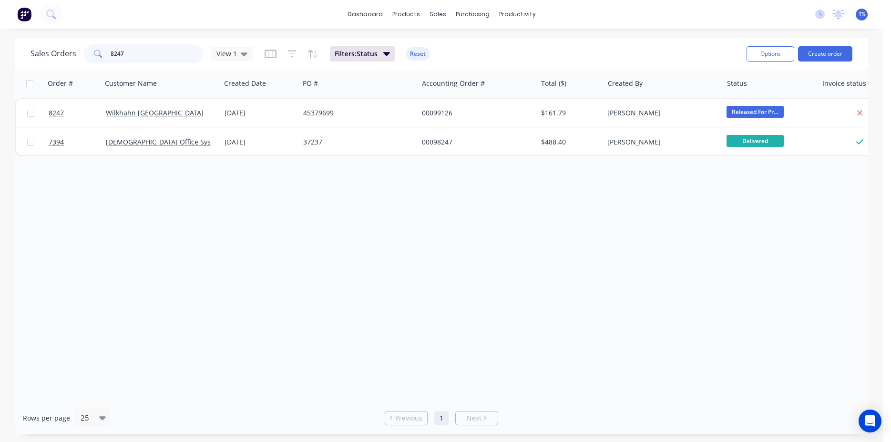
paste input "PO12699"
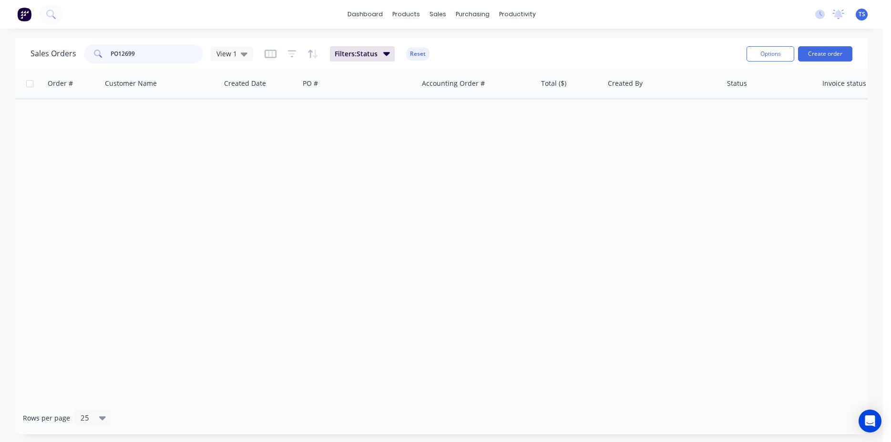
click at [116, 51] on input "PO12699" at bounding box center [157, 53] width 93 height 19
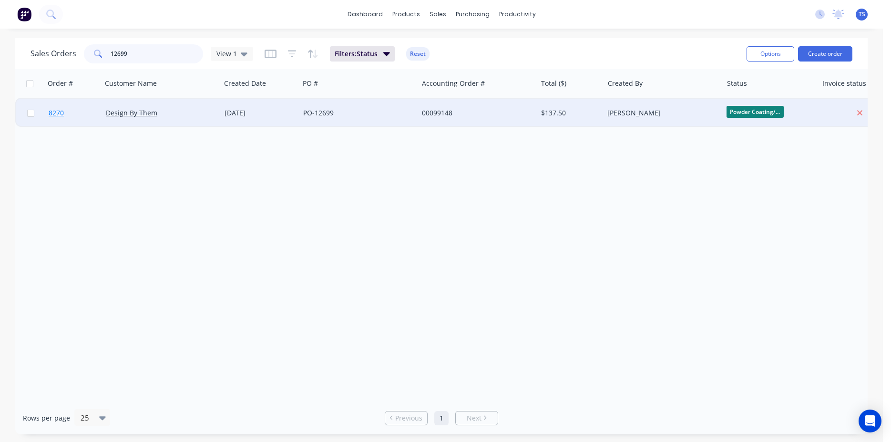
type input "12699"
click at [71, 119] on link "8270" at bounding box center [77, 113] width 57 height 29
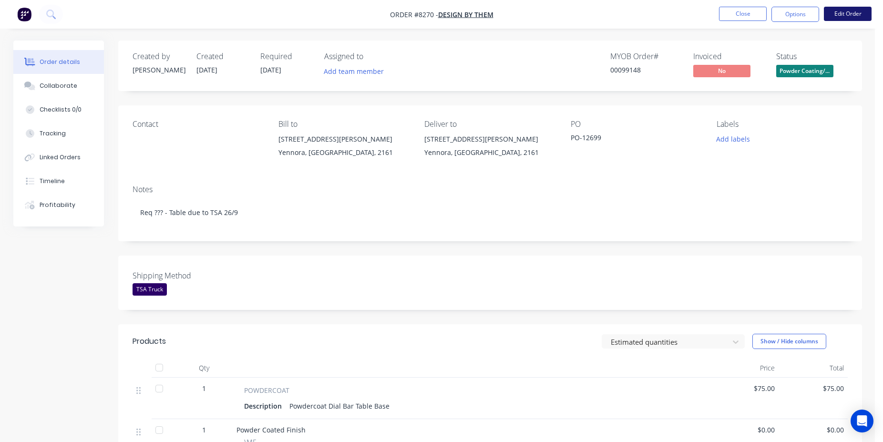
click at [827, 16] on button "Edit Order" at bounding box center [848, 14] width 48 height 14
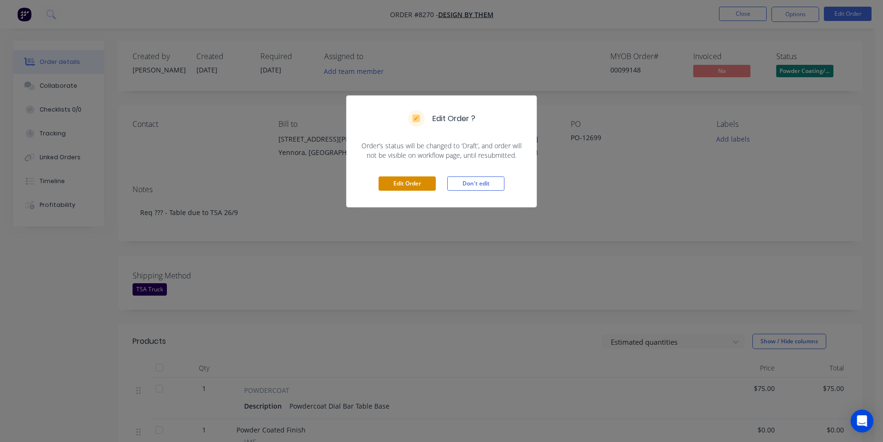
click at [408, 185] on button "Edit Order" at bounding box center [407, 183] width 57 height 14
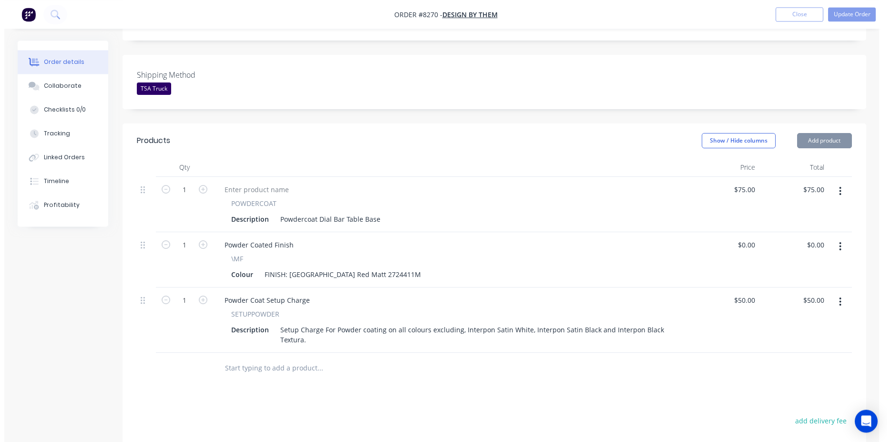
scroll to position [340, 0]
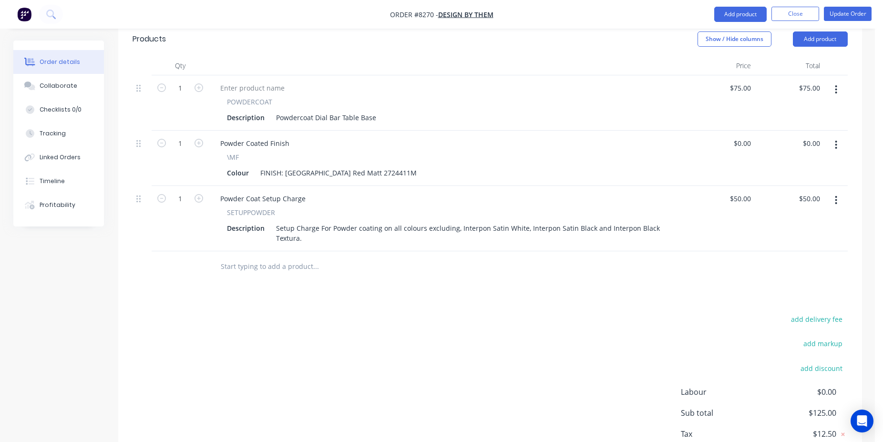
click at [235, 257] on input "text" at bounding box center [315, 266] width 191 height 19
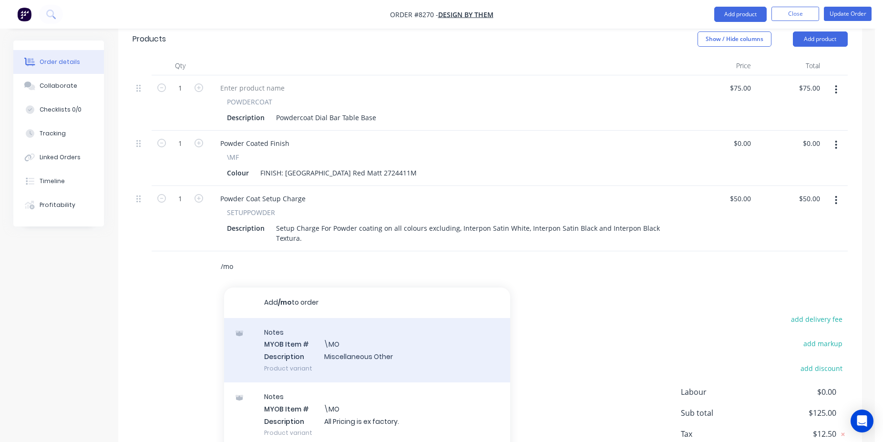
type input "/mo"
click at [295, 332] on div "Notes MYOB Item # \MO Description Miscellaneous Other Product variant" at bounding box center [367, 350] width 286 height 64
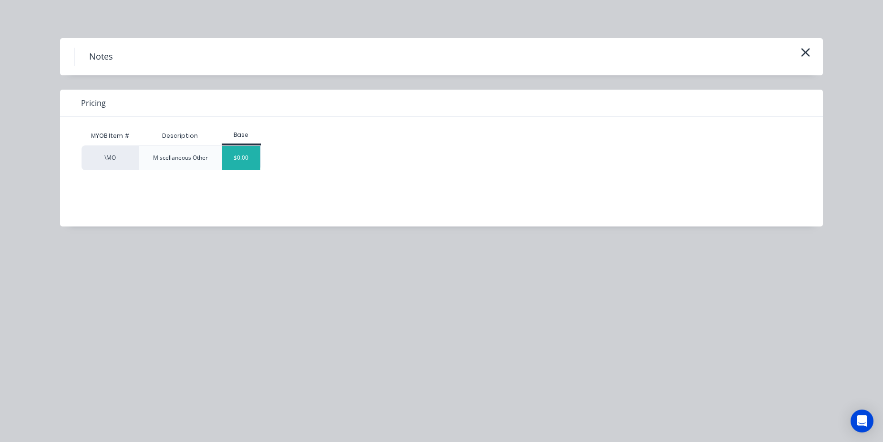
click at [250, 158] on div "$0.00" at bounding box center [241, 158] width 39 height 24
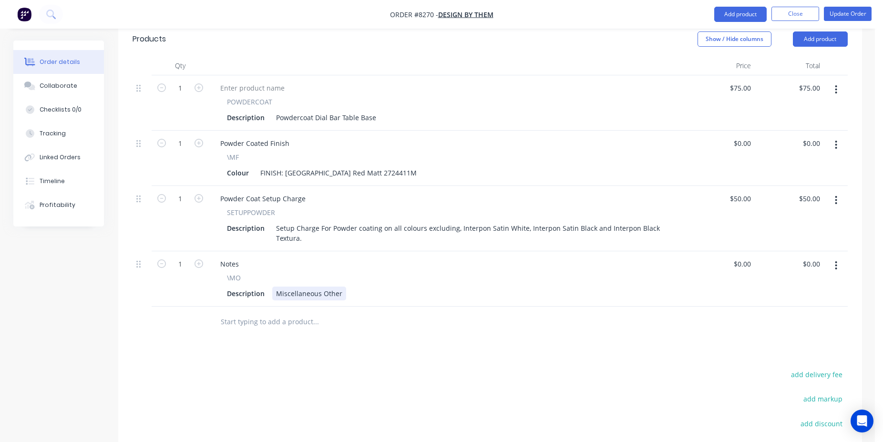
click at [324, 287] on div "Miscellaneous Other" at bounding box center [309, 294] width 74 height 14
click at [847, 10] on button "Update Order" at bounding box center [848, 14] width 48 height 14
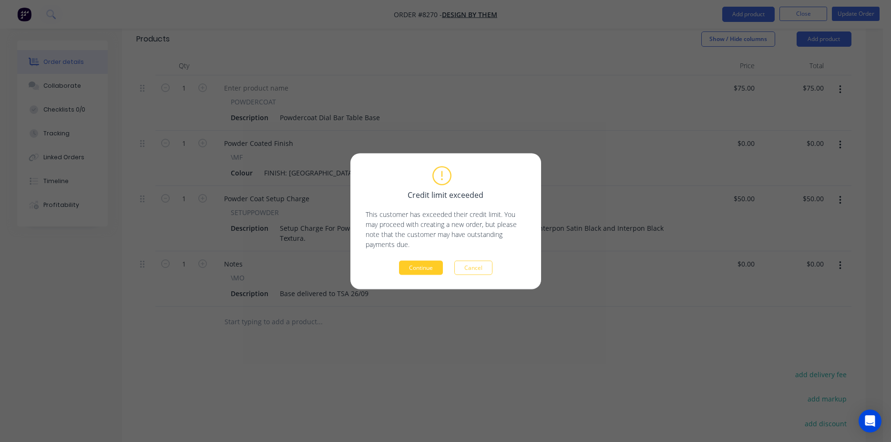
click at [417, 266] on button "Continue" at bounding box center [421, 267] width 44 height 14
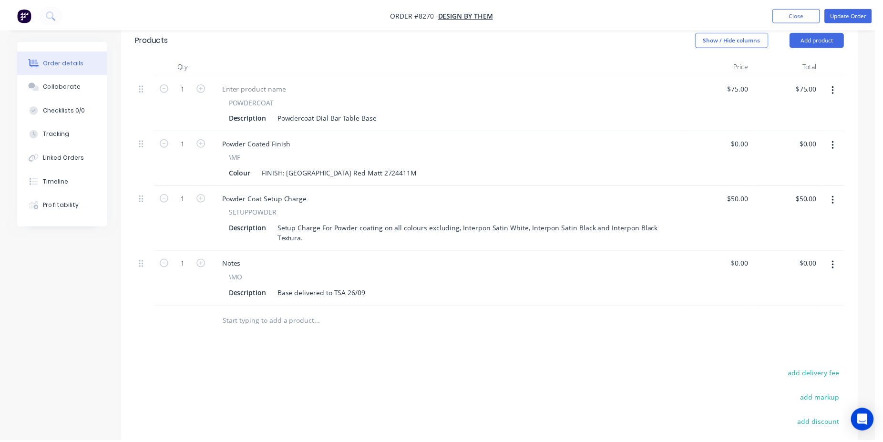
scroll to position [291, 0]
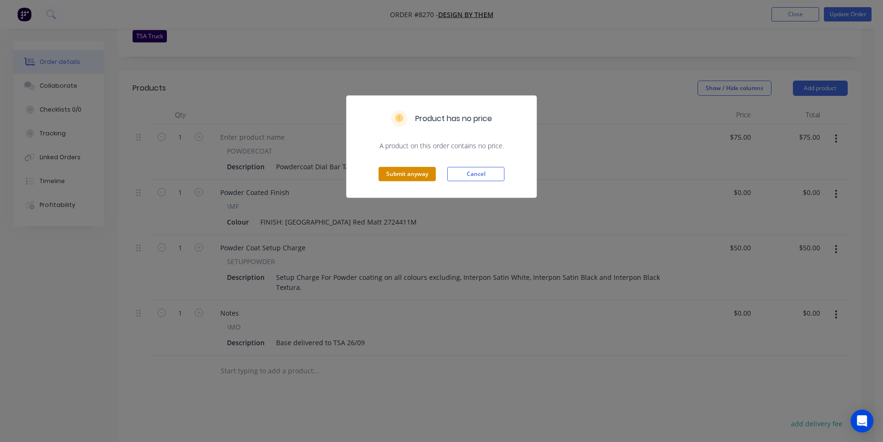
drag, startPoint x: 411, startPoint y: 187, endPoint x: 411, endPoint y: 177, distance: 10.0
click at [411, 187] on div "Submit anyway Cancel" at bounding box center [442, 174] width 190 height 47
click at [411, 177] on button "Submit anyway" at bounding box center [407, 174] width 57 height 14
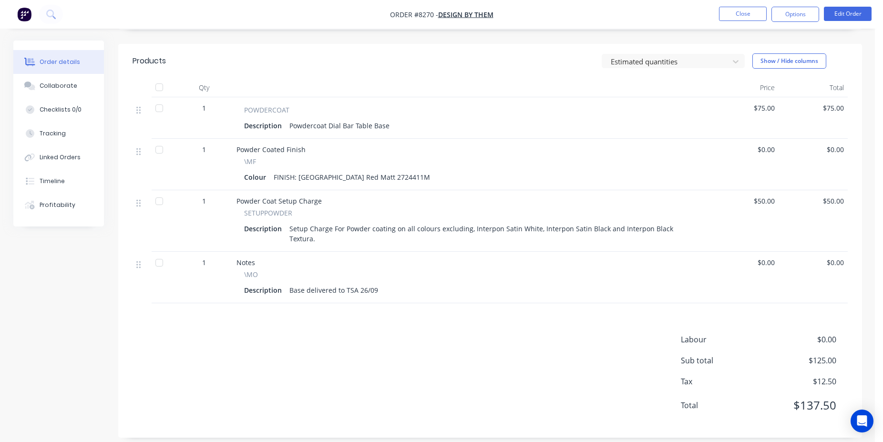
scroll to position [0, 0]
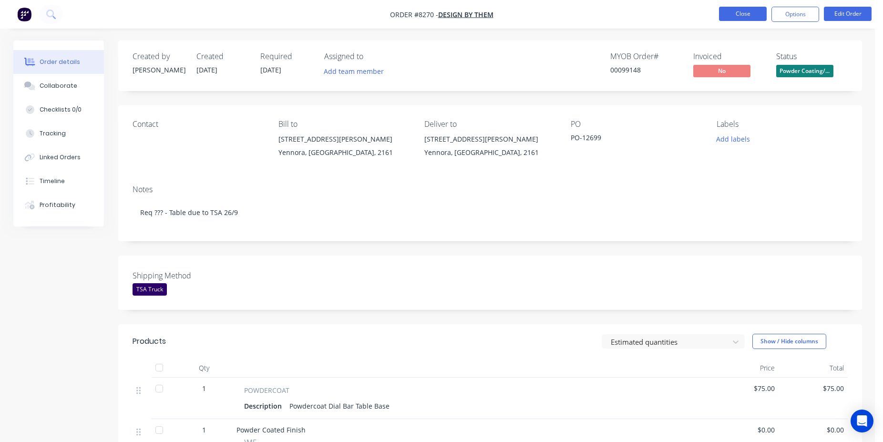
click at [740, 14] on button "Close" at bounding box center [743, 14] width 48 height 14
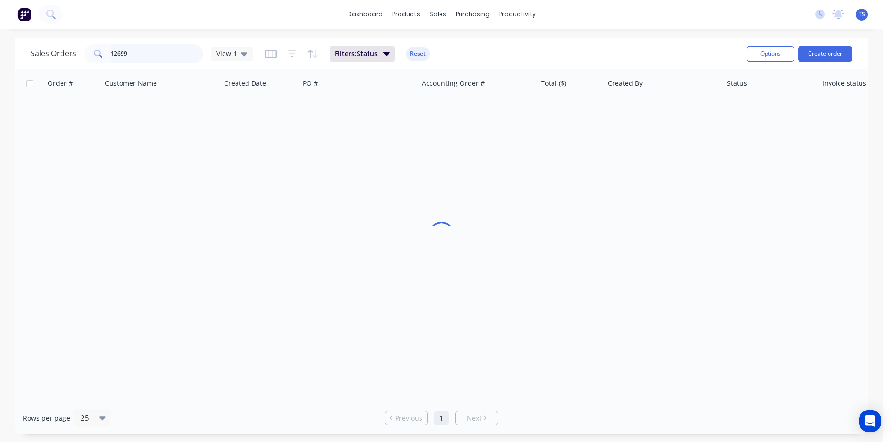
click at [143, 62] on input "12699" at bounding box center [157, 53] width 93 height 19
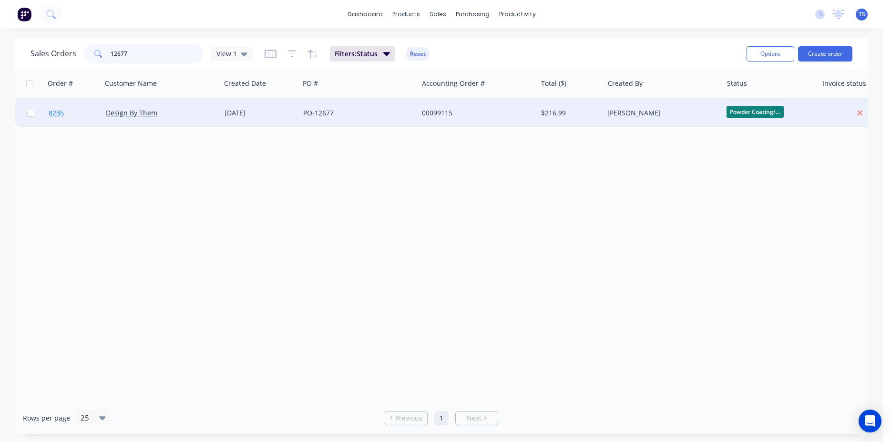
type input "12677"
click at [77, 123] on link "8235" at bounding box center [77, 113] width 57 height 29
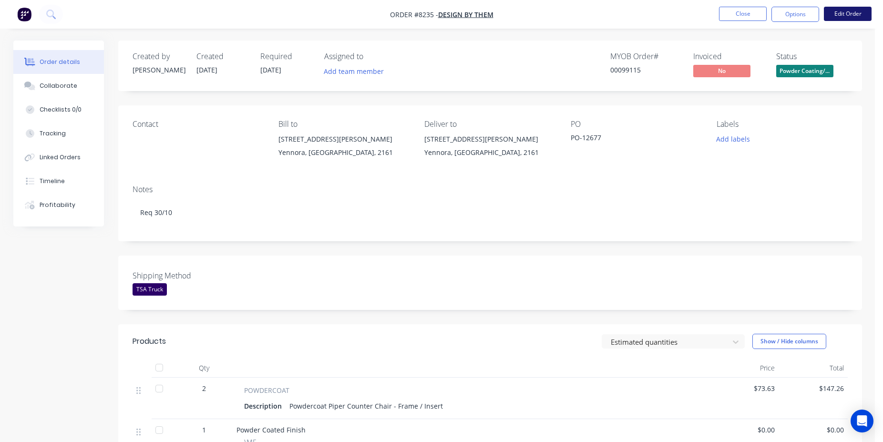
click at [843, 10] on button "Edit Order" at bounding box center [848, 14] width 48 height 14
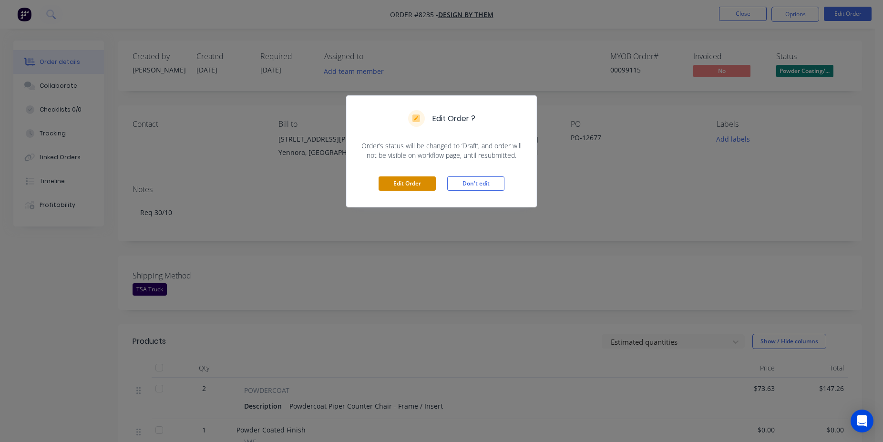
click at [394, 185] on button "Edit Order" at bounding box center [407, 183] width 57 height 14
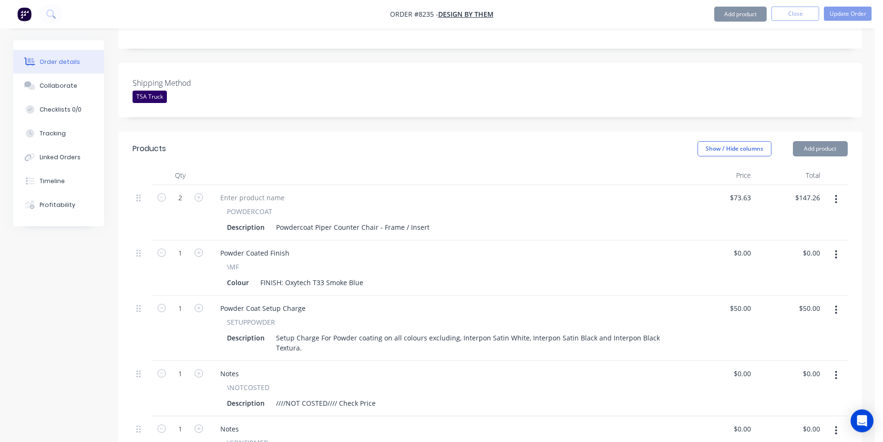
scroll to position [340, 0]
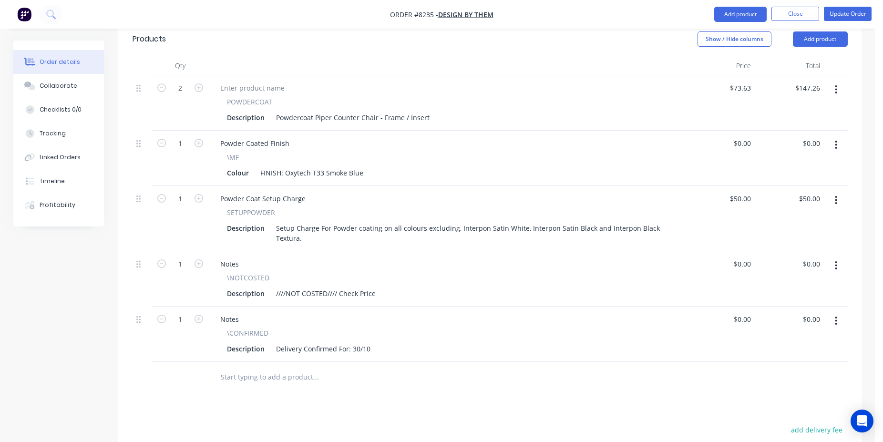
click at [271, 368] on input "text" at bounding box center [315, 377] width 191 height 19
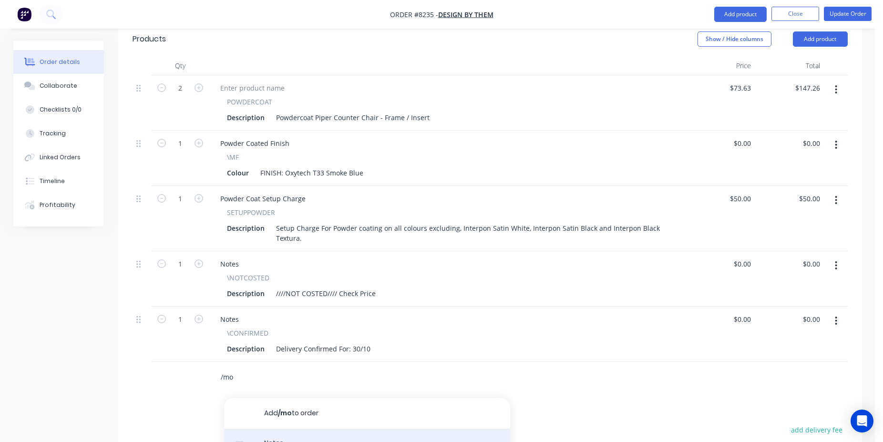
type input "/mo"
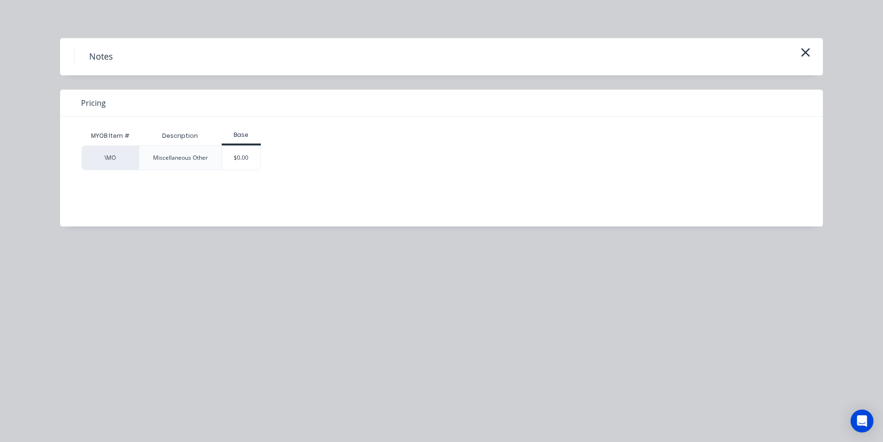
click at [262, 154] on div "\MO Miscellaneous Other $0.00" at bounding box center [435, 157] width 706 height 25
click at [246, 160] on div "$0.00" at bounding box center [241, 158] width 39 height 24
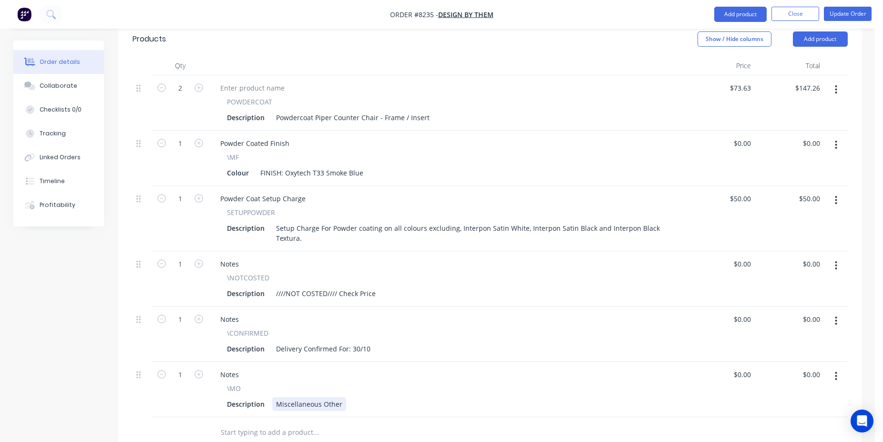
click at [317, 397] on div "Miscellaneous Other" at bounding box center [309, 404] width 74 height 14
click at [842, 17] on button "Update Order" at bounding box center [848, 14] width 48 height 14
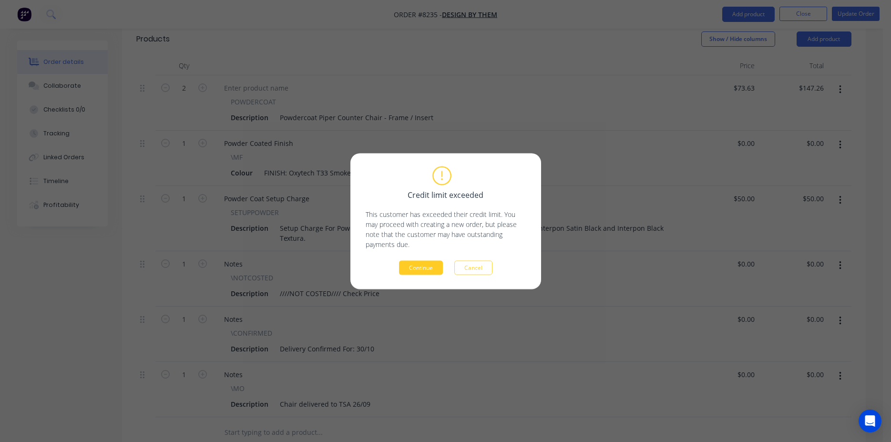
click at [427, 267] on button "Continue" at bounding box center [421, 267] width 44 height 14
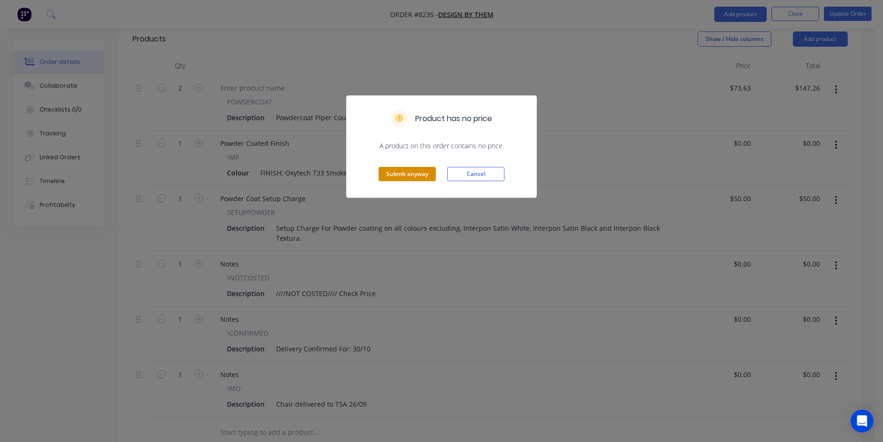
click at [420, 168] on button "Submit anyway" at bounding box center [407, 174] width 57 height 14
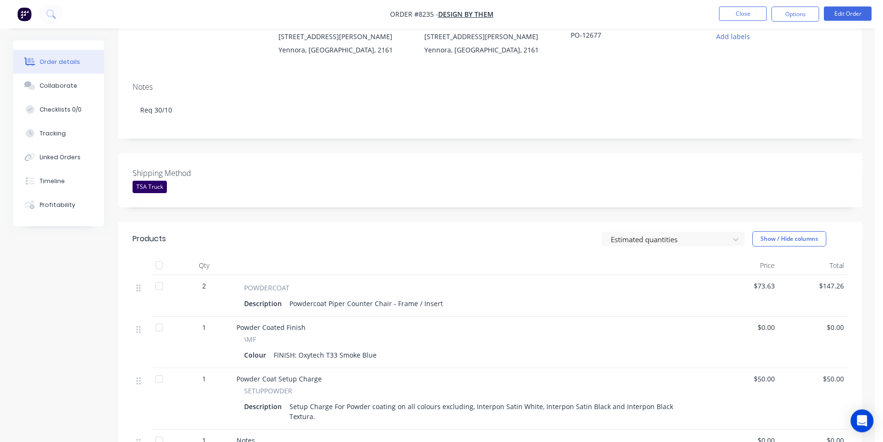
scroll to position [0, 0]
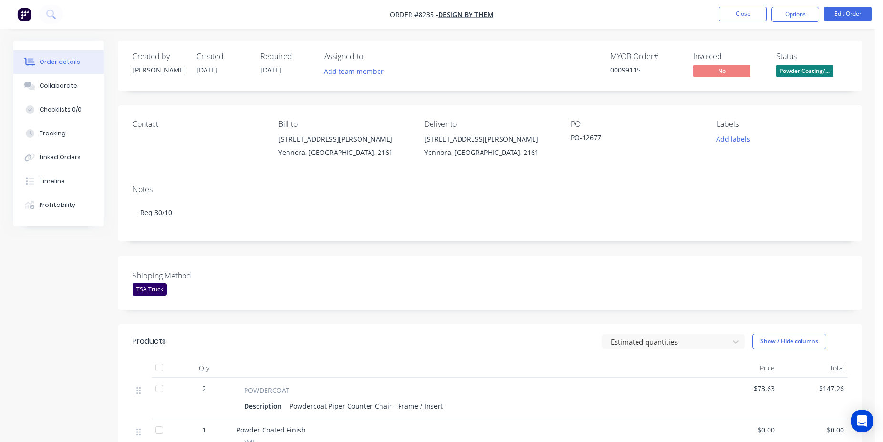
click at [734, 24] on nav "Order #8235 - Design By Them Close Options Edit Order" at bounding box center [441, 14] width 883 height 29
click at [738, 12] on button "Close" at bounding box center [743, 14] width 48 height 14
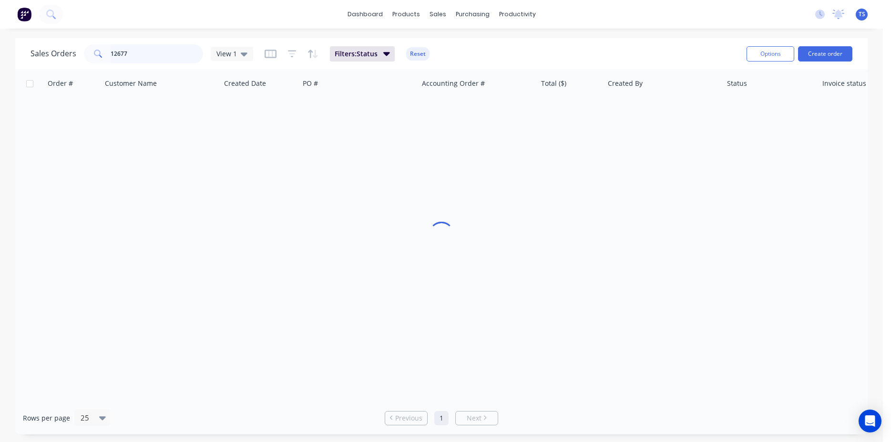
click at [169, 57] on input "12677" at bounding box center [157, 53] width 93 height 19
type input "8150"
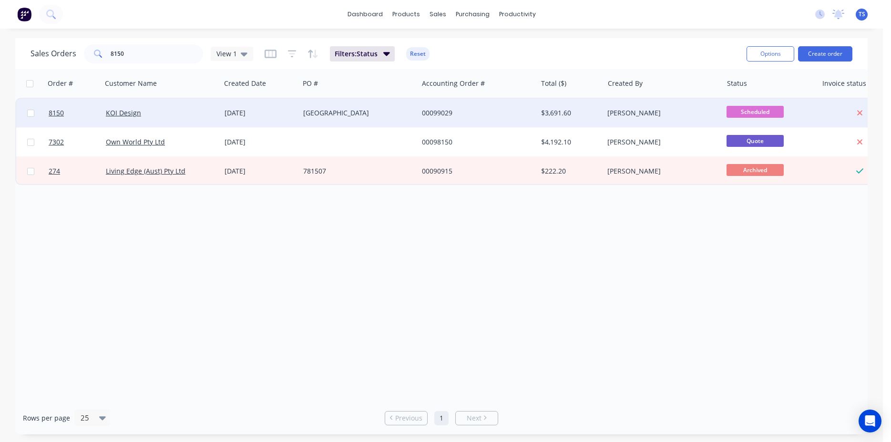
click at [209, 110] on div "KOI Design" at bounding box center [159, 113] width 106 height 10
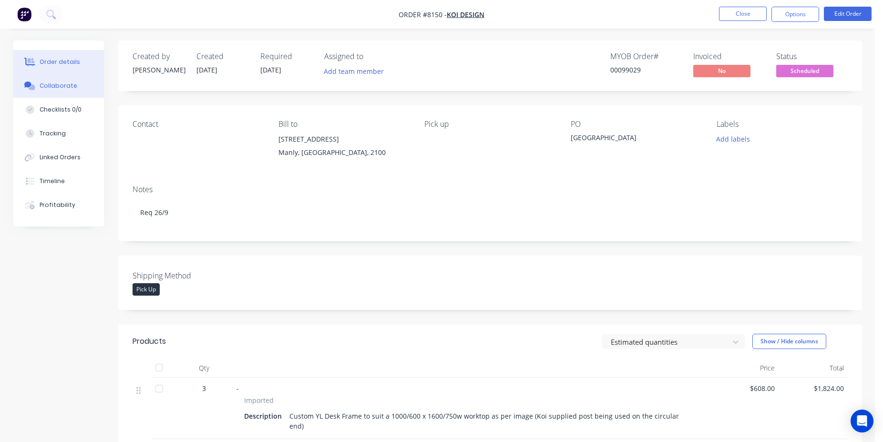
click at [66, 78] on button "Collaborate" at bounding box center [58, 86] width 91 height 24
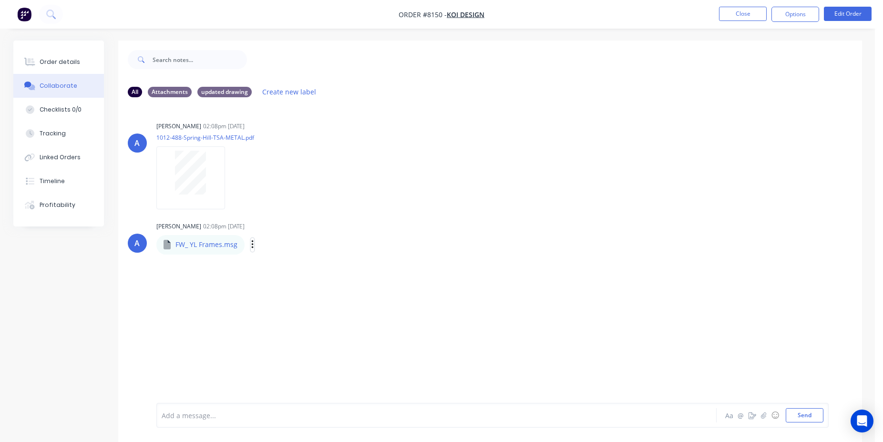
click at [252, 246] on icon "button" at bounding box center [252, 244] width 3 height 11
click at [321, 270] on button "Download" at bounding box center [314, 269] width 107 height 21
click at [88, 68] on button "Order details" at bounding box center [58, 62] width 91 height 24
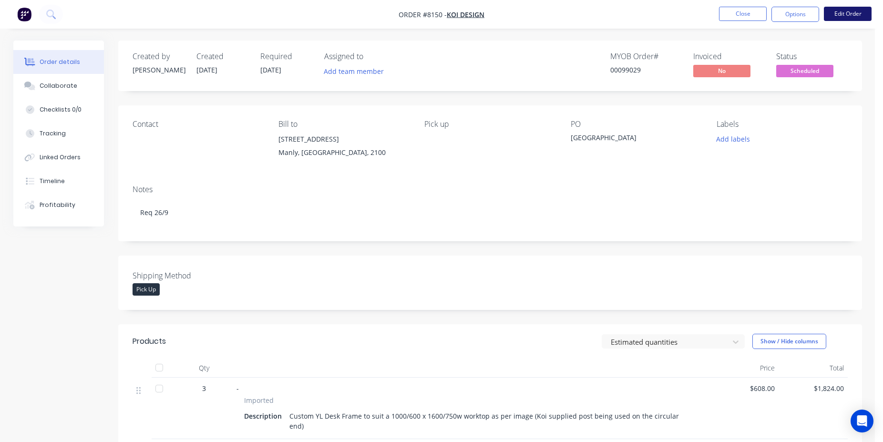
click at [839, 13] on button "Edit Order" at bounding box center [848, 14] width 48 height 14
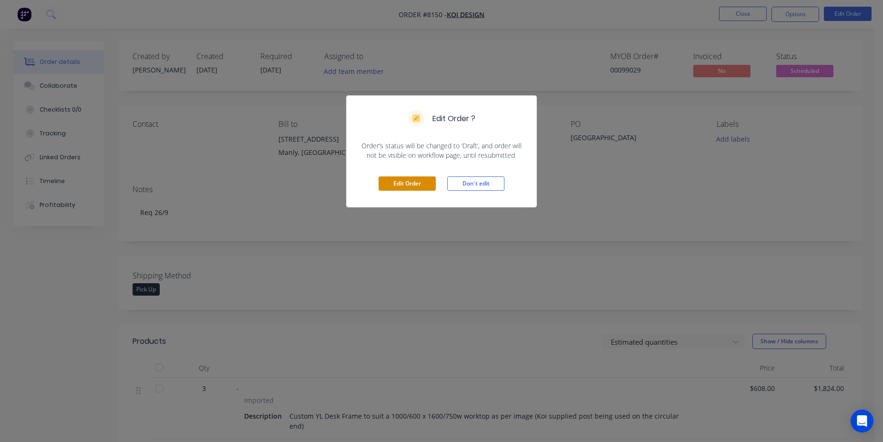
click at [399, 183] on button "Edit Order" at bounding box center [407, 183] width 57 height 14
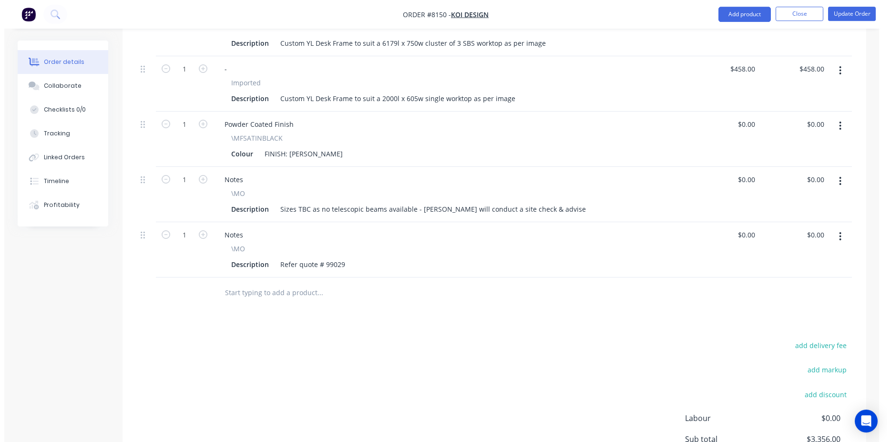
scroll to position [486, 0]
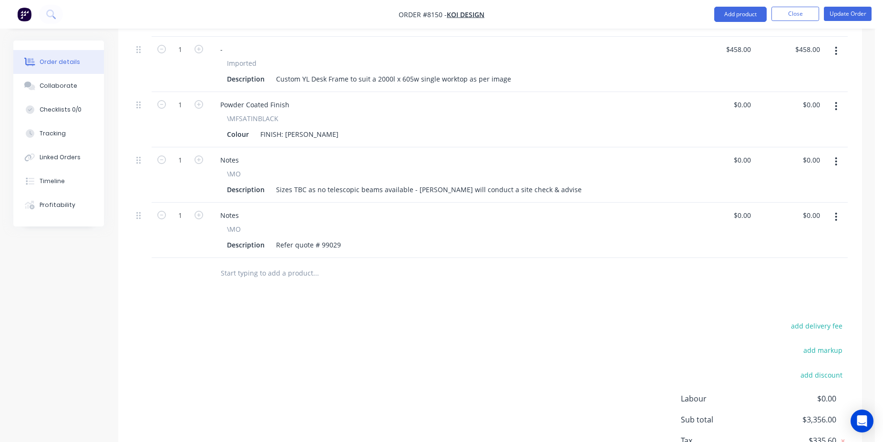
click at [266, 267] on input "text" at bounding box center [315, 273] width 191 height 19
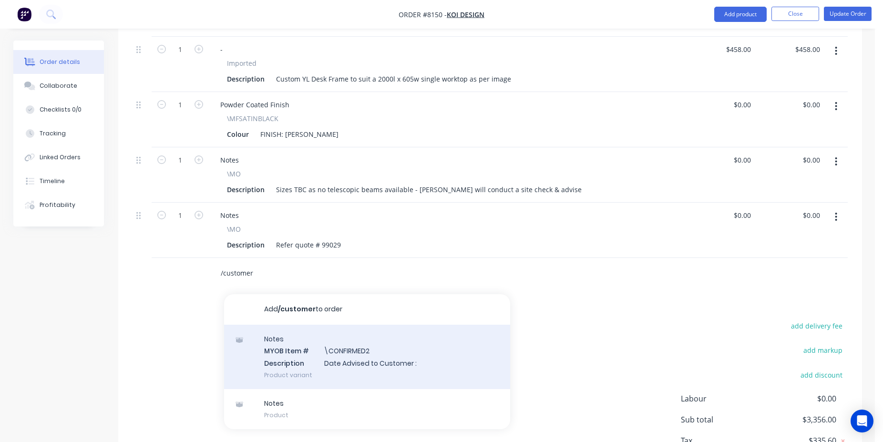
type input "/customer"
click at [351, 345] on div "Notes MYOB Item # \CONFIRMED2 Description Date Advised to Customer : Product va…" at bounding box center [367, 357] width 286 height 64
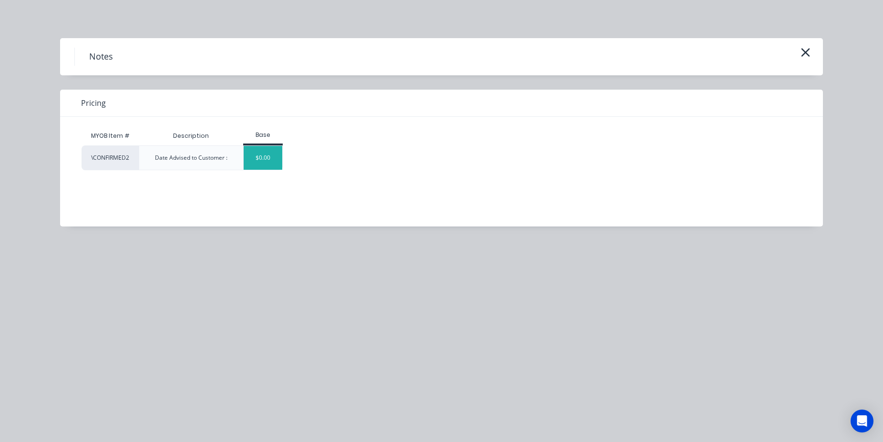
click at [275, 161] on div "$0.00" at bounding box center [263, 158] width 39 height 24
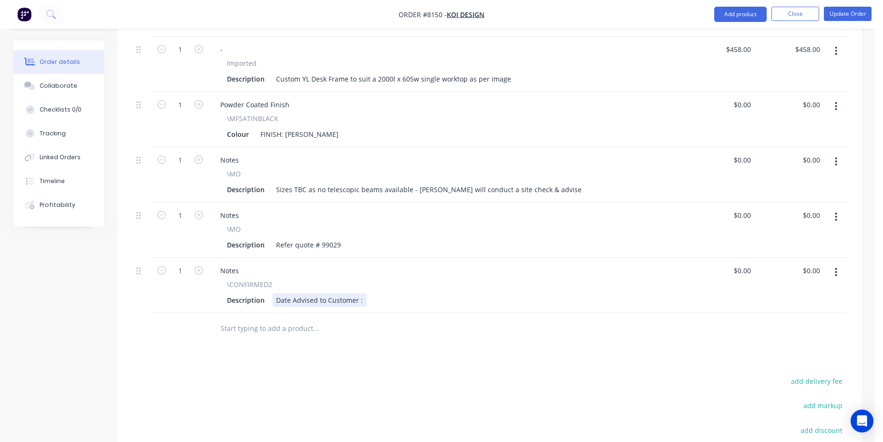
click at [362, 293] on div "Date Advised to Customer :" at bounding box center [319, 300] width 94 height 14
click at [850, 14] on button "Update Order" at bounding box center [848, 14] width 48 height 14
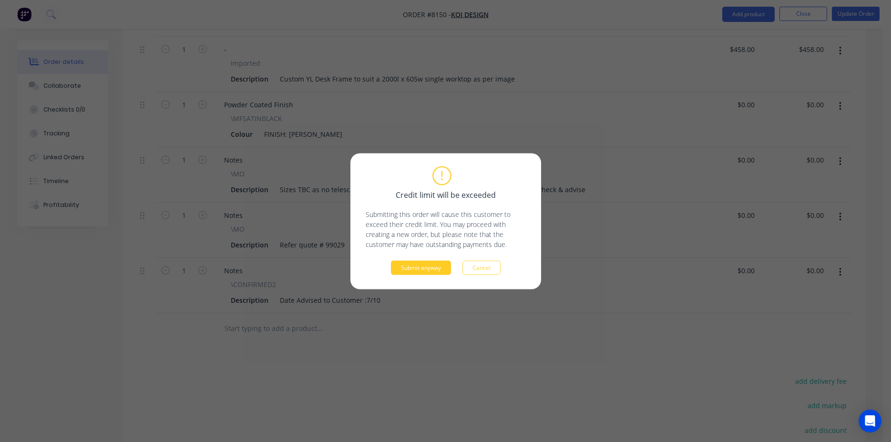
click at [435, 267] on button "Submit anyway" at bounding box center [421, 267] width 60 height 14
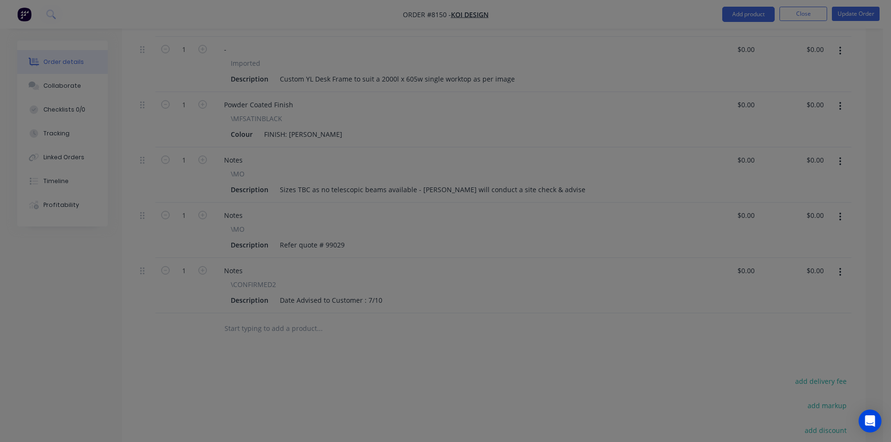
type input "$608.00"
type input "$1,824.00"
type input "$1,074.00"
type input "$458.00"
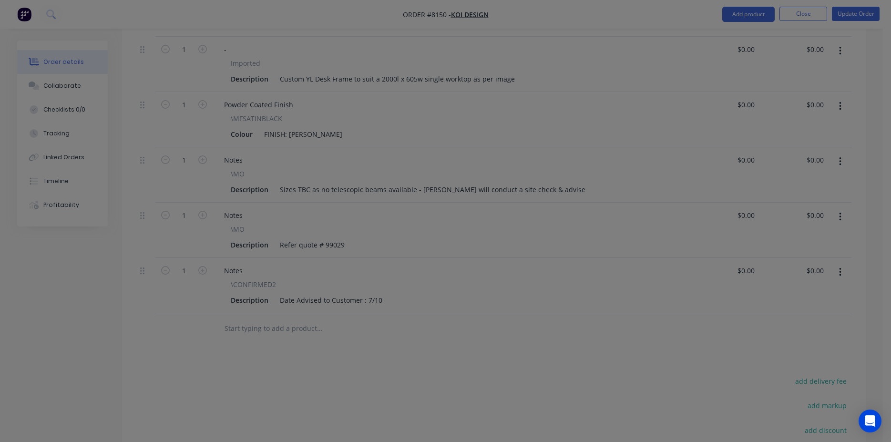
type input "$458.00"
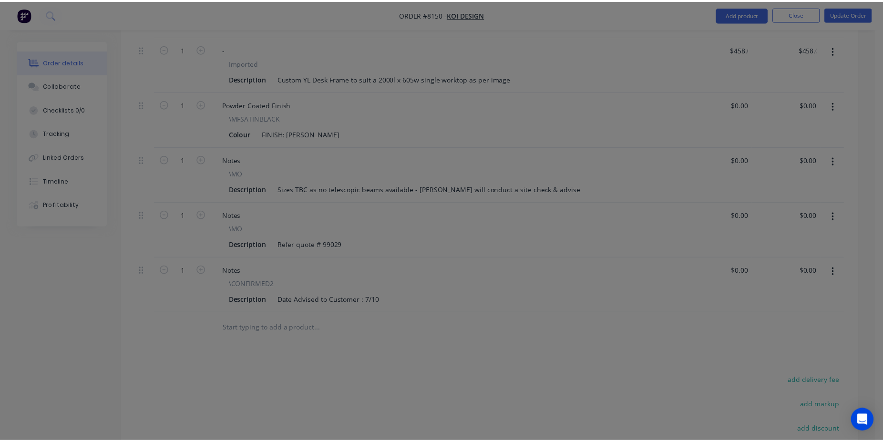
scroll to position [456, 0]
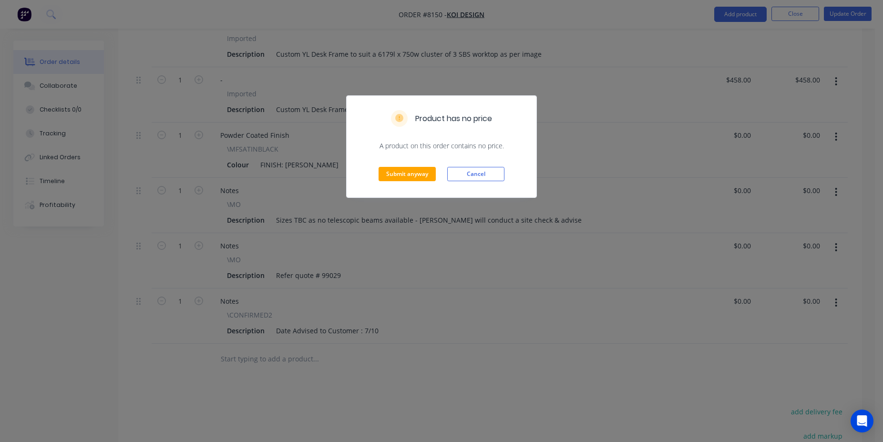
click at [438, 180] on div "Submit anyway Cancel" at bounding box center [442, 174] width 190 height 47
click at [420, 175] on button "Submit anyway" at bounding box center [407, 174] width 57 height 14
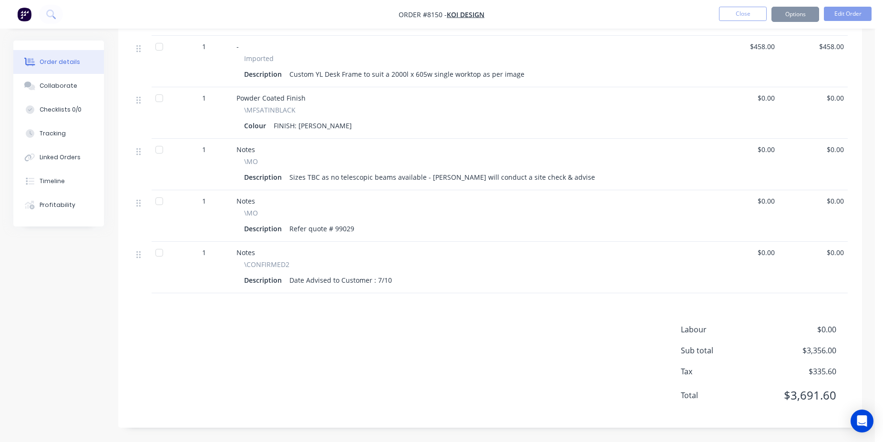
scroll to position [445, 0]
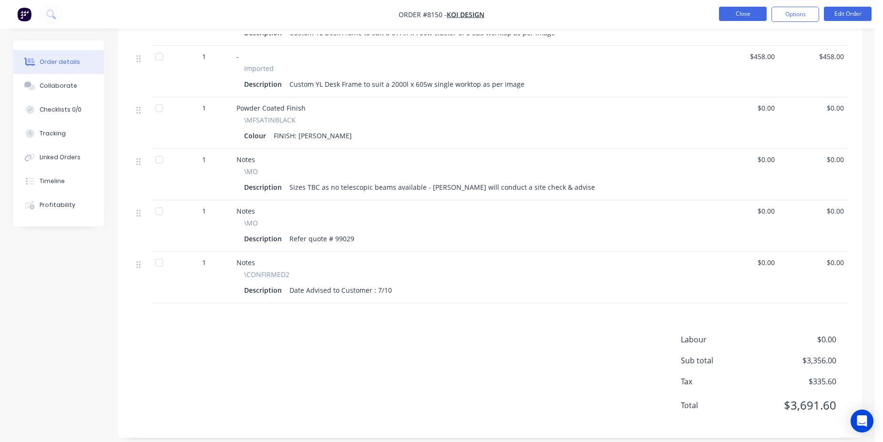
click at [732, 16] on button "Close" at bounding box center [743, 14] width 48 height 14
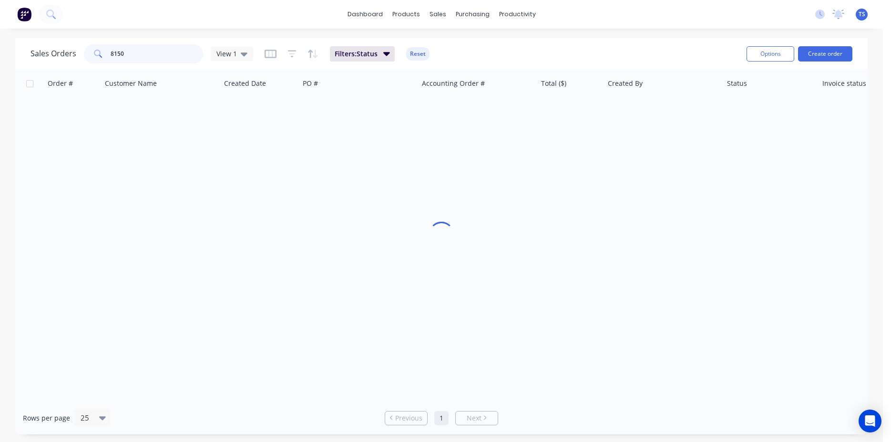
click at [182, 49] on input "8150" at bounding box center [157, 53] width 93 height 19
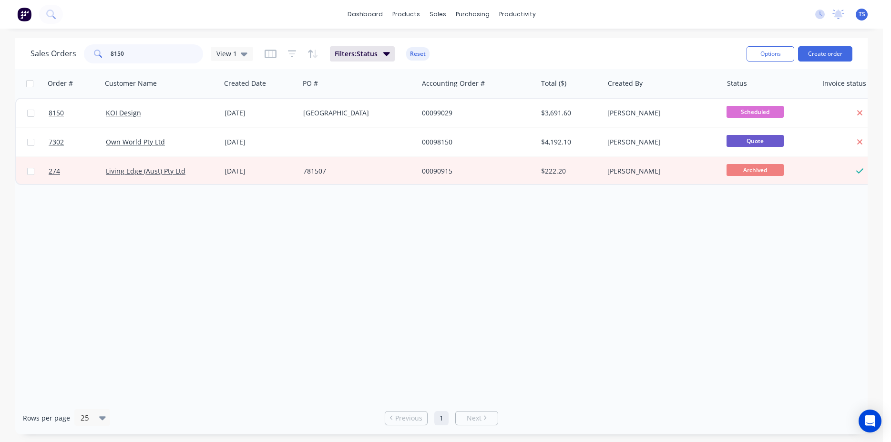
paste input "45379699"
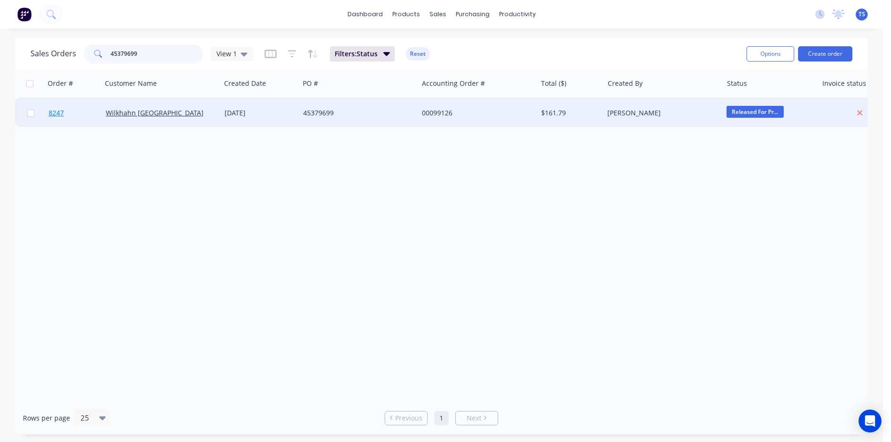
type input "45379699"
click at [59, 113] on span "8247" at bounding box center [56, 113] width 15 height 10
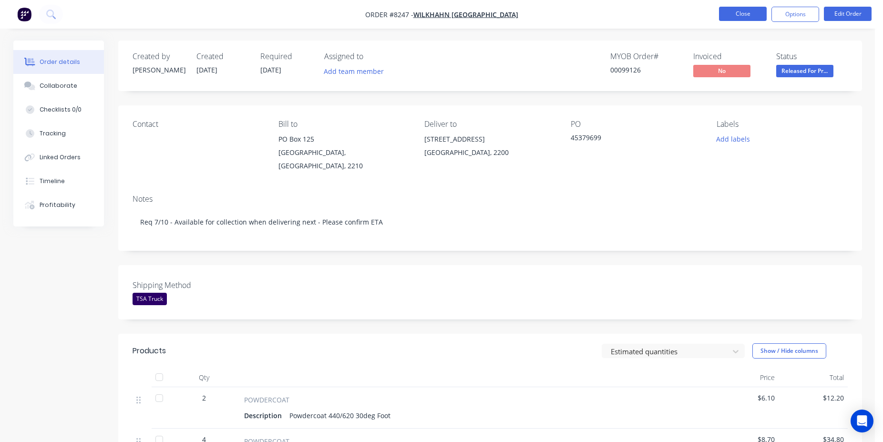
click at [738, 14] on button "Close" at bounding box center [743, 14] width 48 height 14
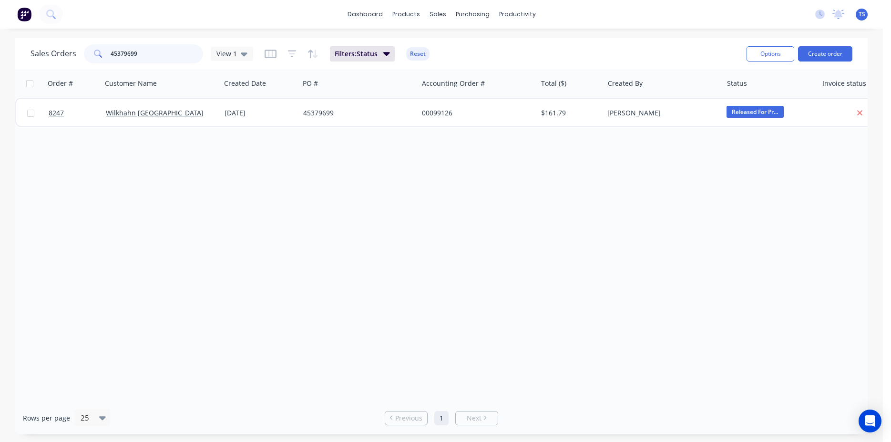
click at [165, 55] on input "45379699" at bounding box center [157, 53] width 93 height 19
type input "98126"
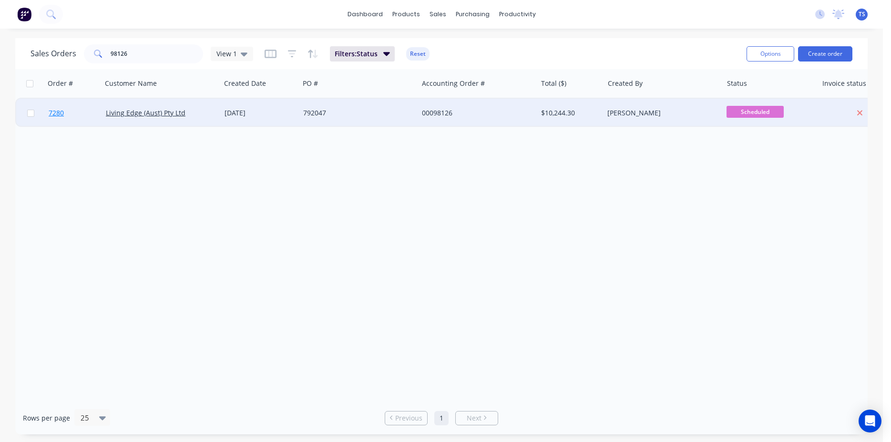
click at [68, 106] on link "7280" at bounding box center [77, 113] width 57 height 29
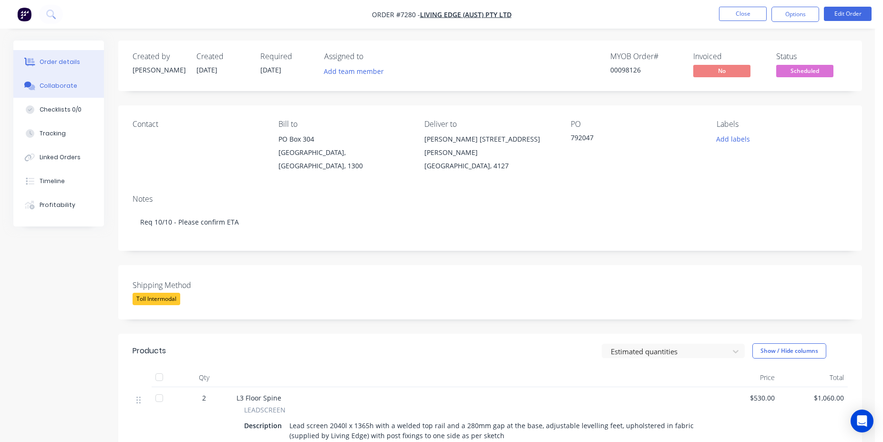
click at [64, 80] on button "Collaborate" at bounding box center [58, 86] width 91 height 24
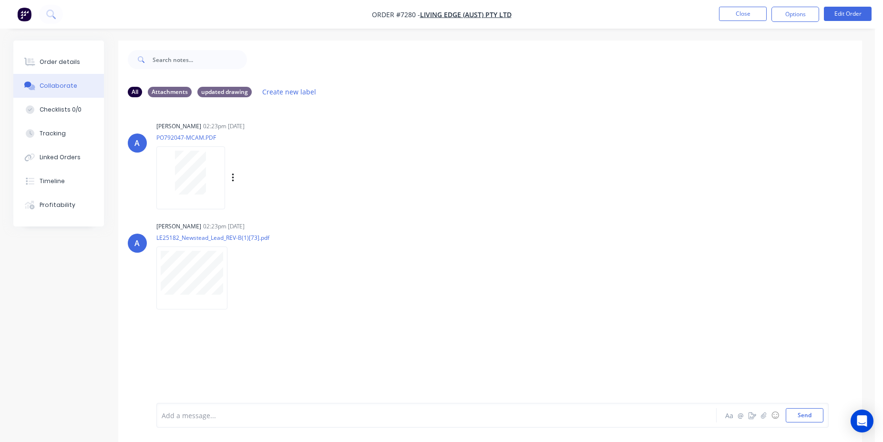
click at [198, 205] on div at bounding box center [190, 177] width 69 height 62
click at [730, 12] on button "Close" at bounding box center [743, 14] width 48 height 14
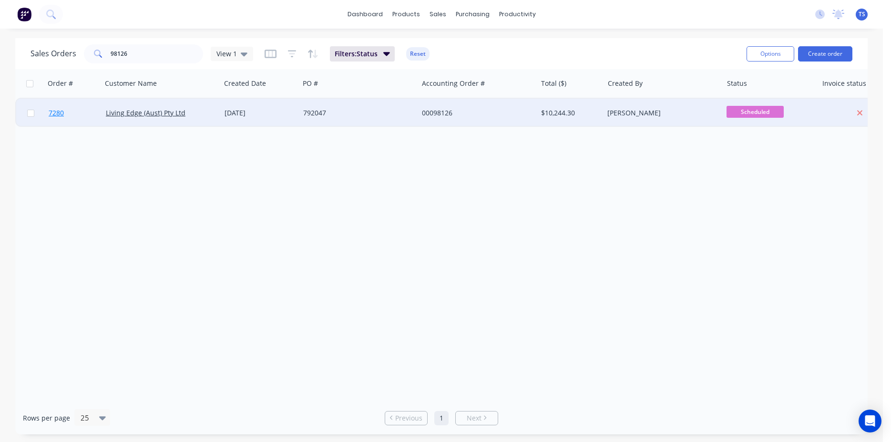
click at [67, 114] on link "7280" at bounding box center [77, 113] width 57 height 29
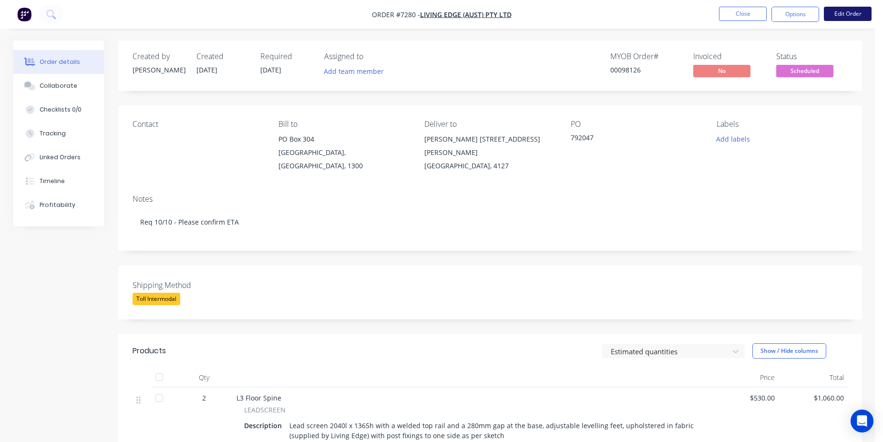
click at [838, 18] on button "Edit Order" at bounding box center [848, 14] width 48 height 14
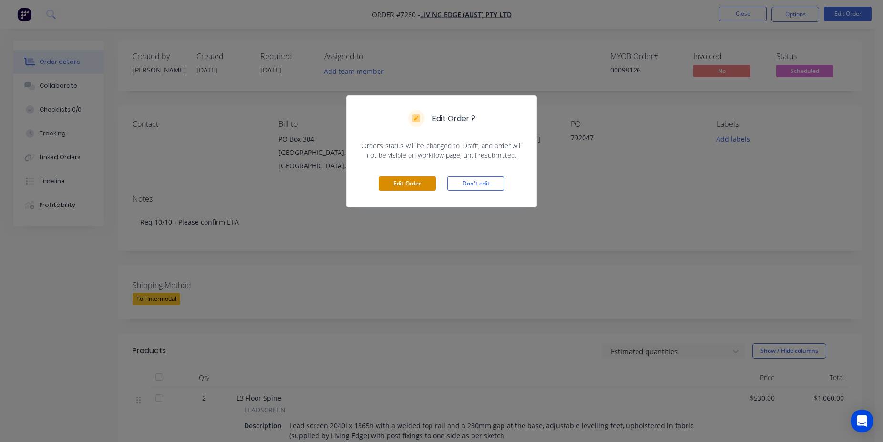
click at [404, 179] on button "Edit Order" at bounding box center [407, 183] width 57 height 14
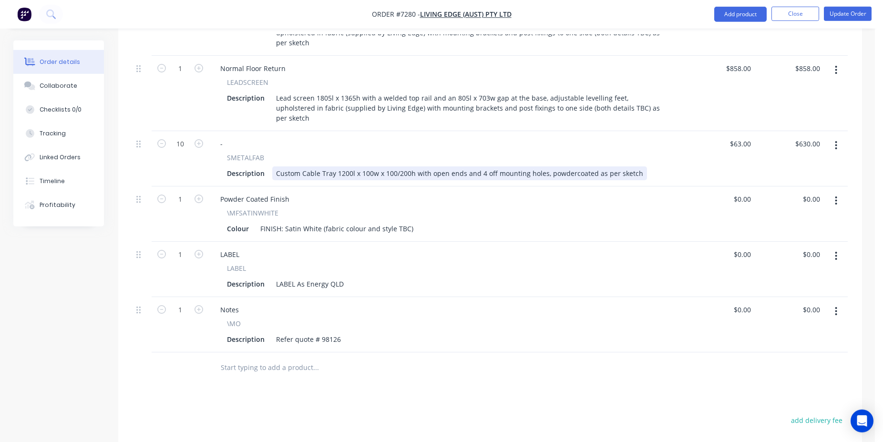
scroll to position [924, 0]
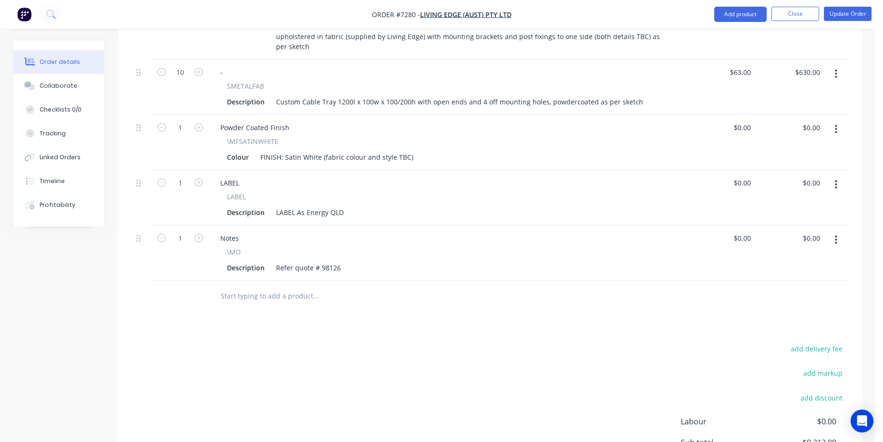
click at [288, 287] on input "text" at bounding box center [315, 296] width 191 height 19
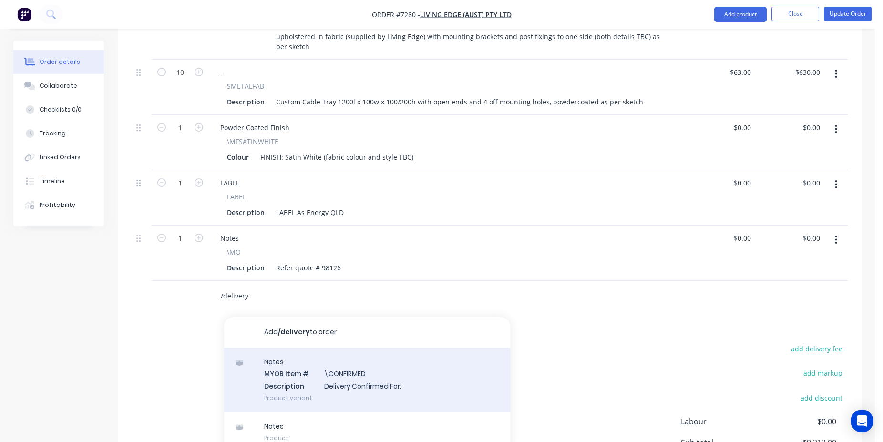
type input "/delivery"
click at [401, 348] on div "Notes MYOB Item # \CONFIRMED Description Delivery Confirmed For: Product variant" at bounding box center [367, 380] width 286 height 64
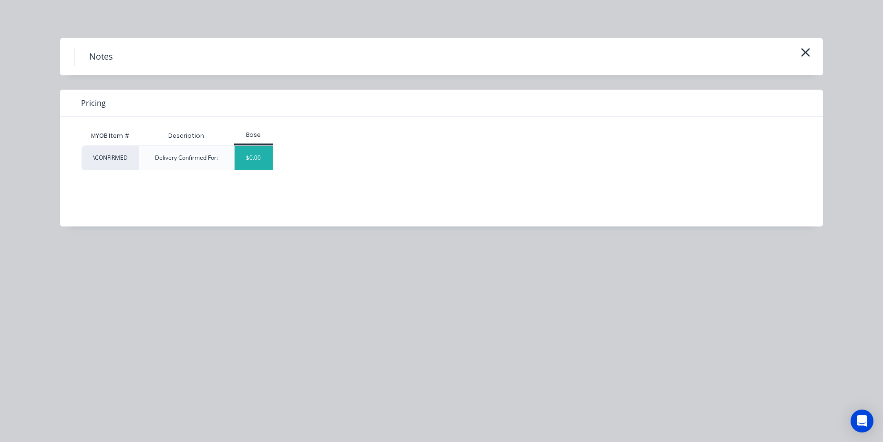
click at [250, 165] on div "$0.00" at bounding box center [254, 158] width 39 height 24
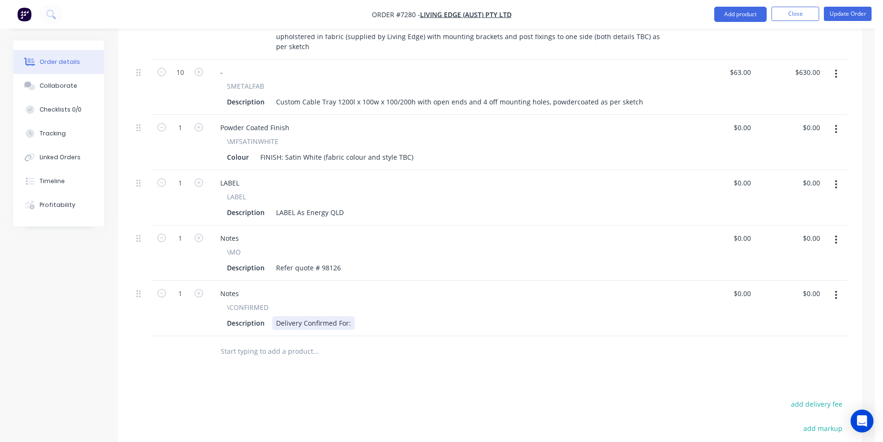
click at [351, 316] on div "Delivery Confirmed For:" at bounding box center [313, 323] width 82 height 14
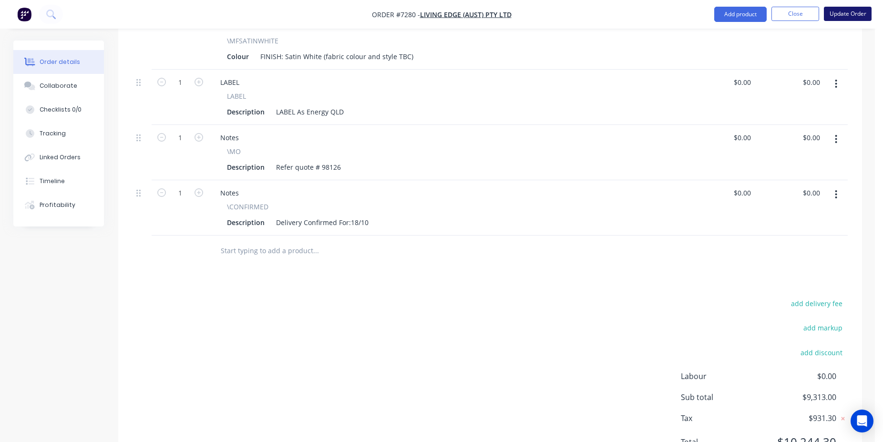
click at [841, 11] on button "Update Order" at bounding box center [848, 14] width 48 height 14
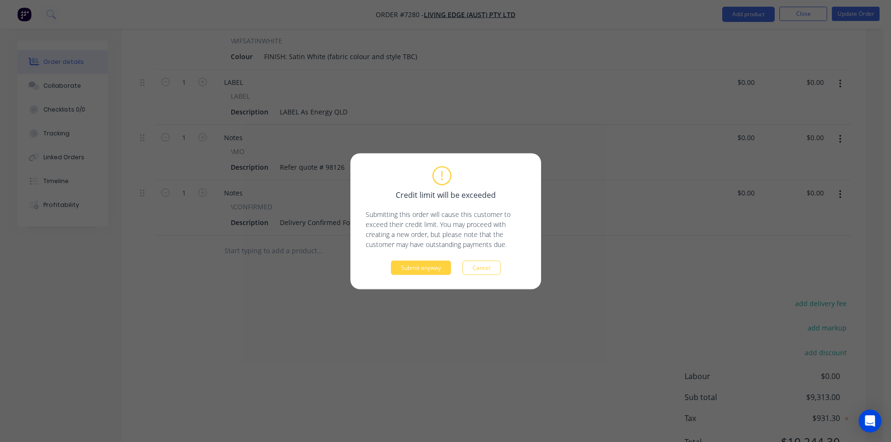
click at [389, 263] on div "Submit anyway Cancel" at bounding box center [446, 267] width 160 height 14
click at [406, 266] on button "Submit anyway" at bounding box center [421, 267] width 60 height 14
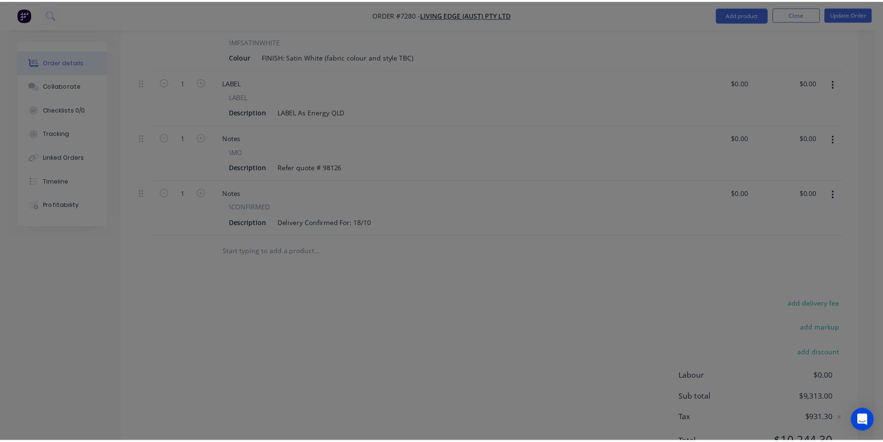
scroll to position [866, 0]
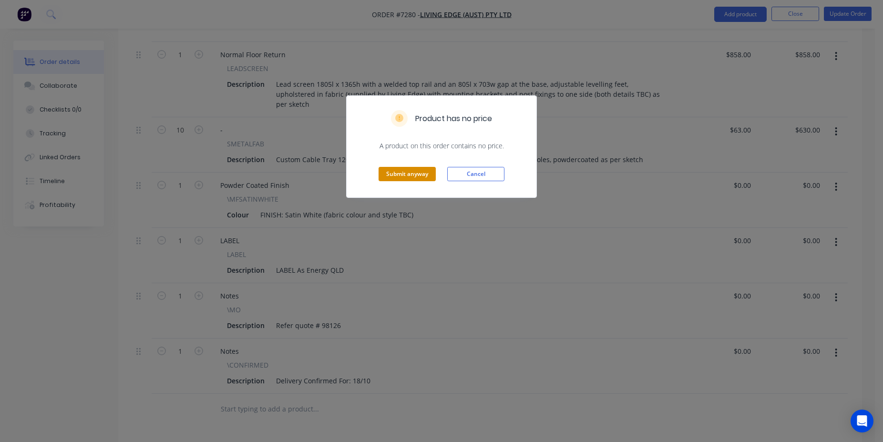
click at [414, 174] on button "Submit anyway" at bounding box center [407, 174] width 57 height 14
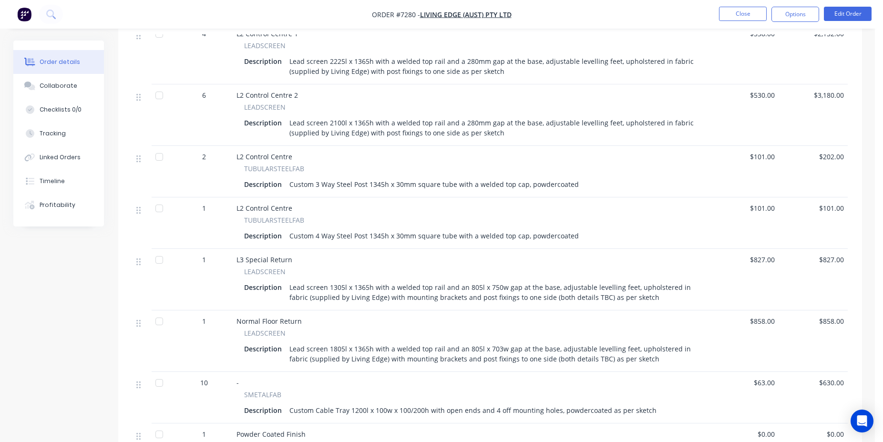
scroll to position [418, 0]
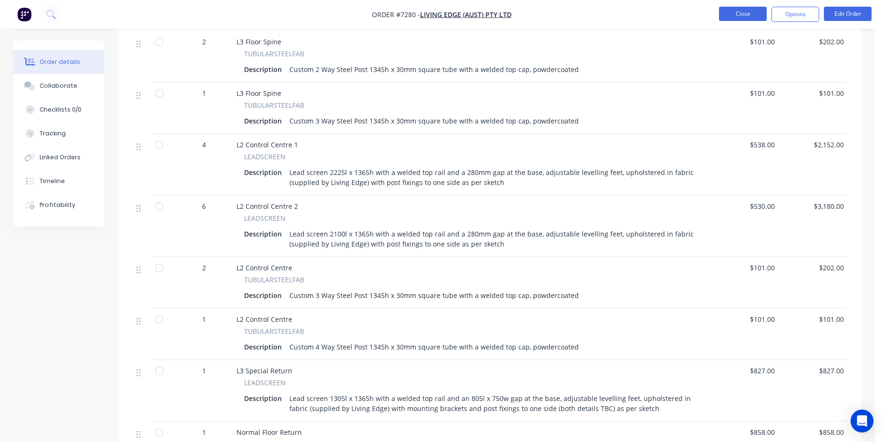
click at [728, 16] on button "Close" at bounding box center [743, 14] width 48 height 14
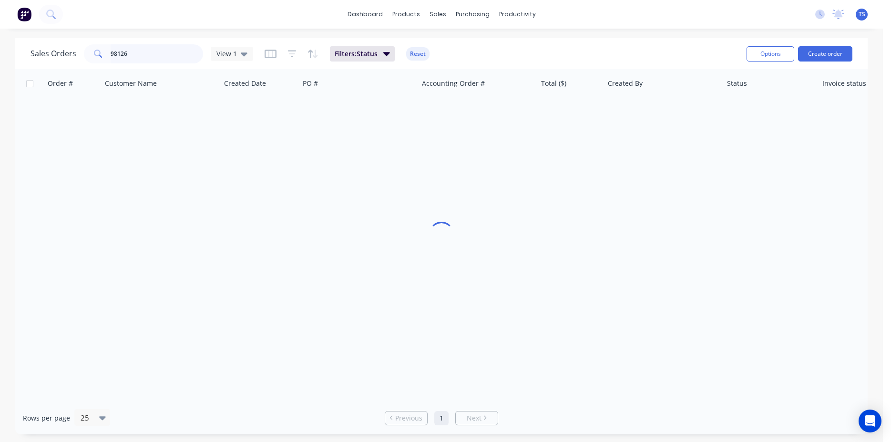
click at [155, 54] on input "98126" at bounding box center [157, 53] width 93 height 19
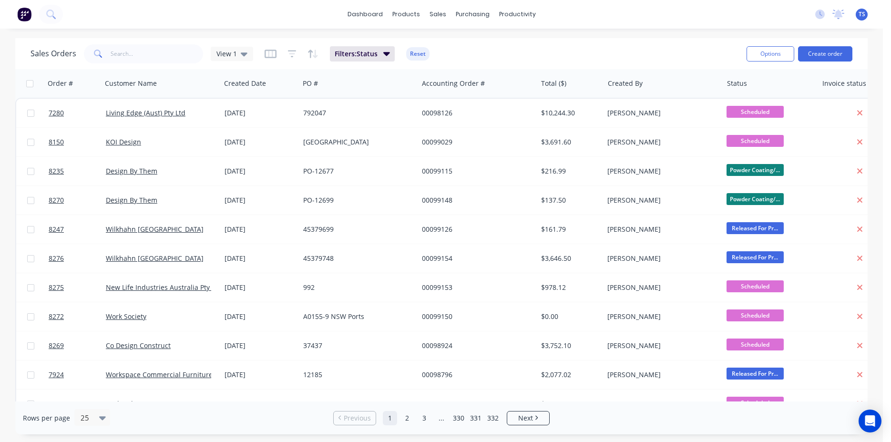
click at [163, 39] on div "Sales Orders View 1 Filters: Status Reset Options Create order" at bounding box center [441, 53] width 852 height 31
click at [162, 61] on input "text" at bounding box center [157, 53] width 93 height 19
click at [537, 57] on div "Sales Orders View 1 Filters: Status Reset" at bounding box center [385, 53] width 708 height 23
click at [151, 47] on input "text" at bounding box center [157, 53] width 93 height 19
click at [497, 46] on div "Sales Orders View 1 Filters: Status Reset" at bounding box center [385, 53] width 708 height 23
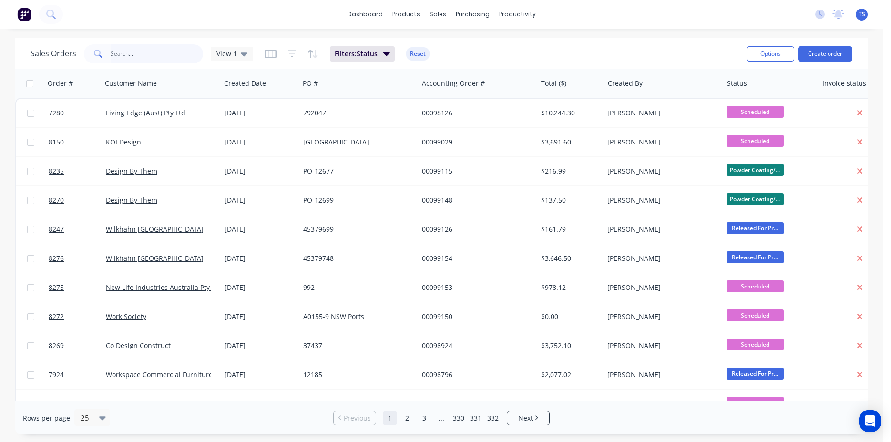
click at [138, 55] on input "text" at bounding box center [157, 53] width 93 height 19
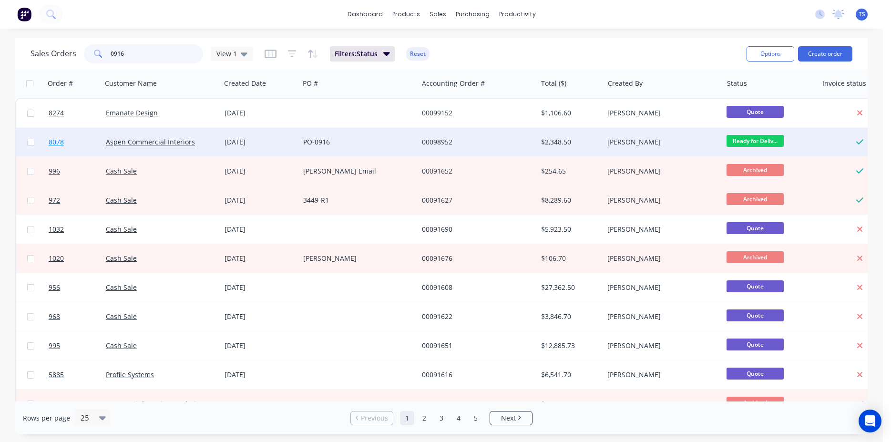
type input "0916"
click at [56, 138] on span "8078" at bounding box center [56, 142] width 15 height 10
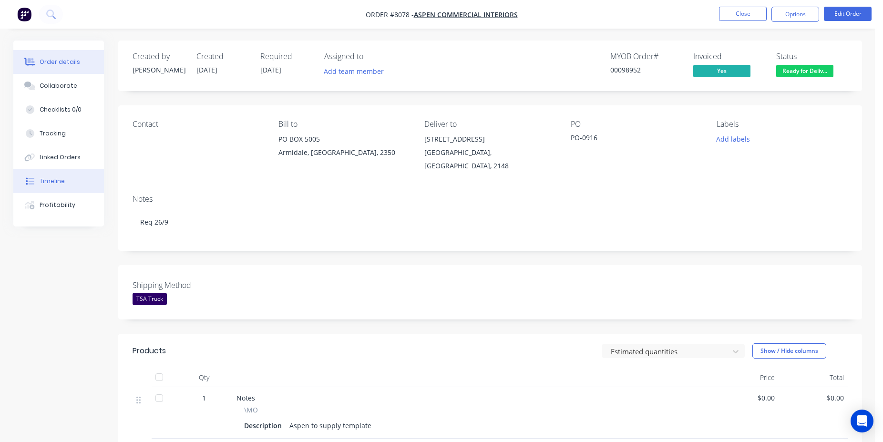
click at [64, 190] on button "Timeline" at bounding box center [58, 181] width 91 height 24
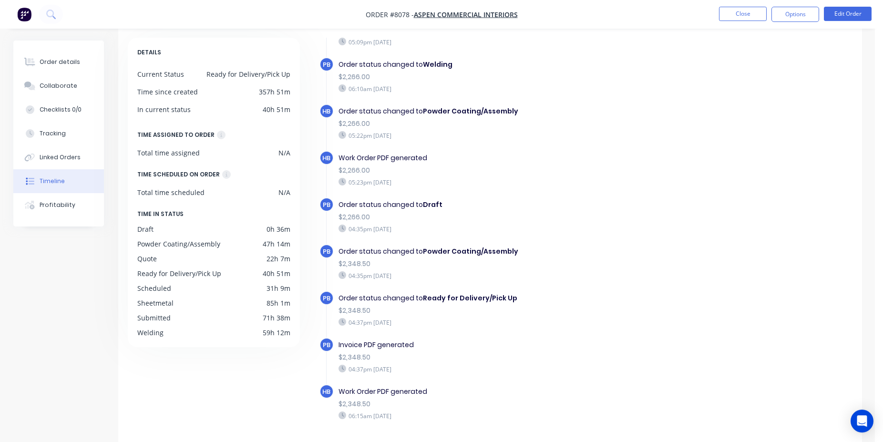
scroll to position [73, 0]
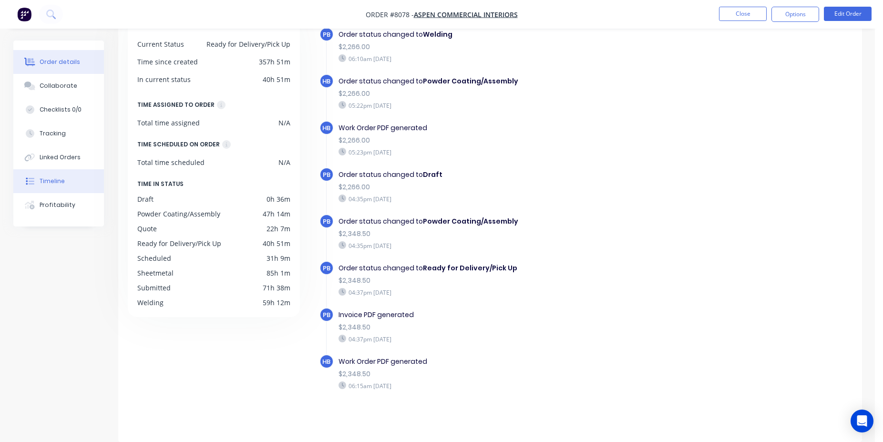
click at [53, 59] on div "Order details" at bounding box center [60, 62] width 41 height 9
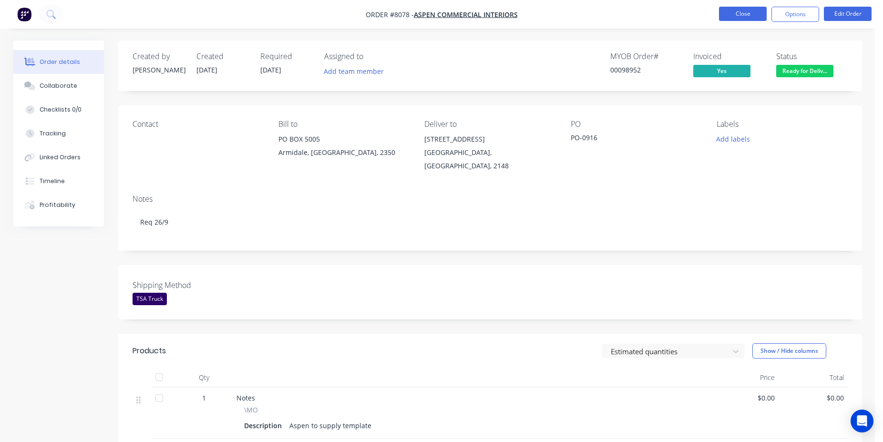
click at [754, 16] on button "Close" at bounding box center [743, 14] width 48 height 14
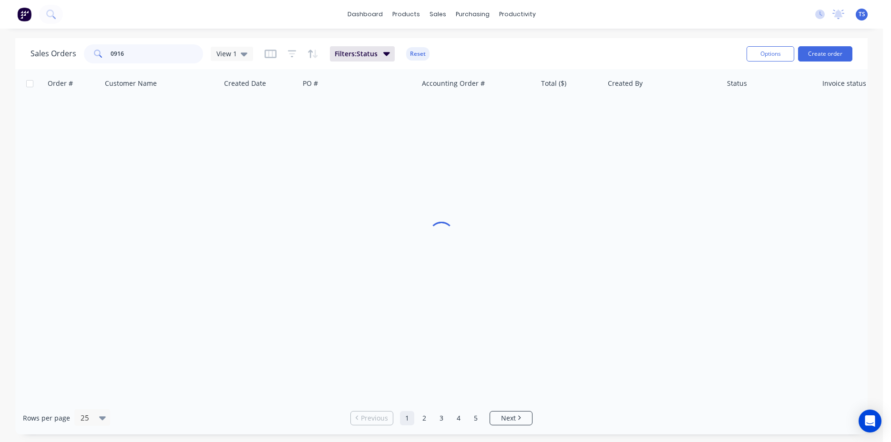
click at [154, 56] on input "0916" at bounding box center [157, 53] width 93 height 19
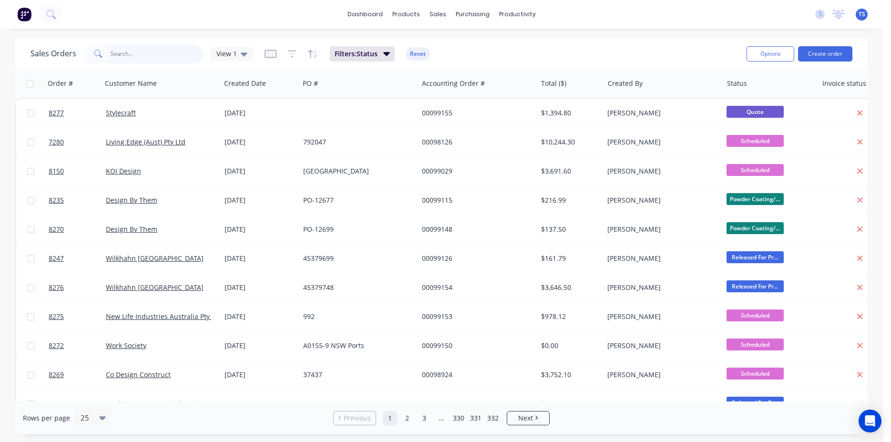
click at [138, 60] on input "text" at bounding box center [157, 53] width 93 height 19
click at [111, 50] on input "text" at bounding box center [157, 53] width 93 height 19
click at [182, 62] on input "text" at bounding box center [157, 53] width 93 height 19
click at [159, 53] on input "text" at bounding box center [157, 53] width 93 height 19
click at [164, 55] on input "text" at bounding box center [157, 53] width 93 height 19
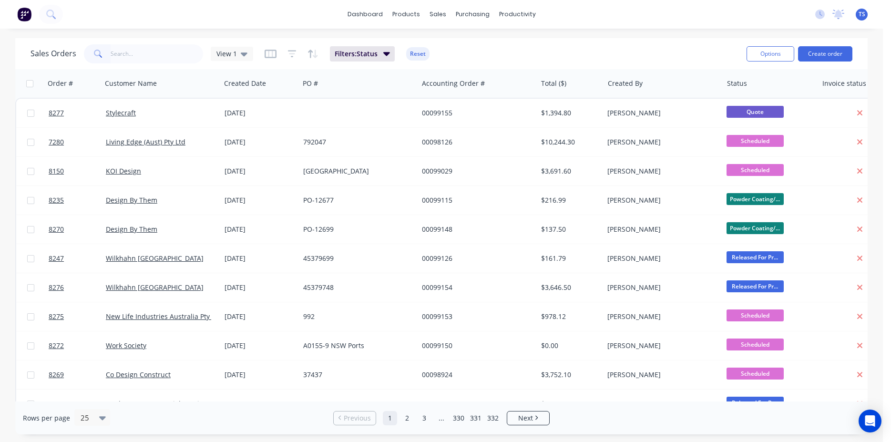
click at [521, 54] on div "Sales Orders View 1 Filters: Status Reset" at bounding box center [385, 53] width 708 height 23
click at [167, 65] on div "Sales Orders View 1 Filters: Status Reset" at bounding box center [385, 53] width 708 height 23
click at [155, 52] on input "text" at bounding box center [157, 53] width 93 height 19
